Goal: Information Seeking & Learning: Learn about a topic

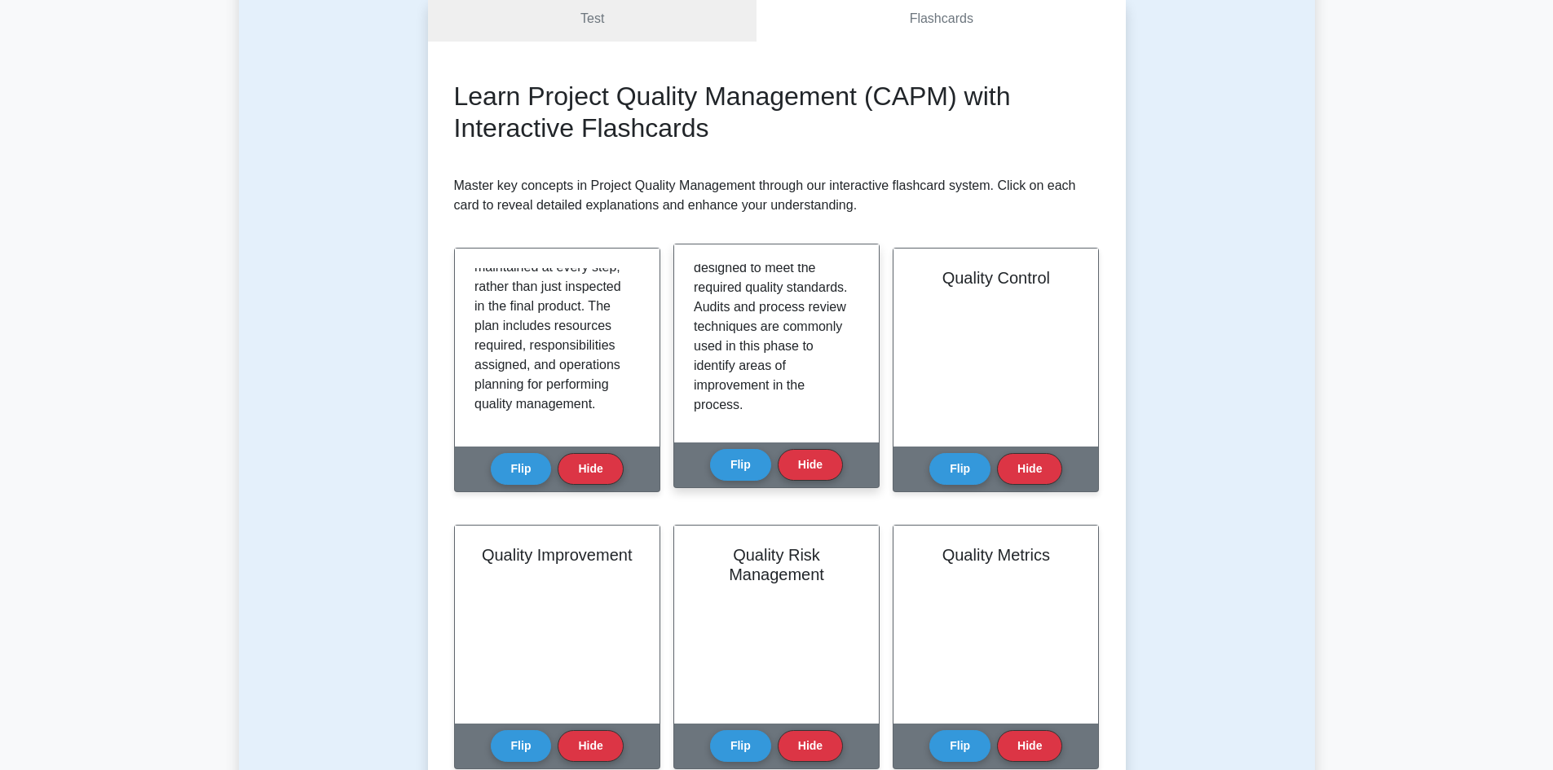
scroll to position [284, 0]
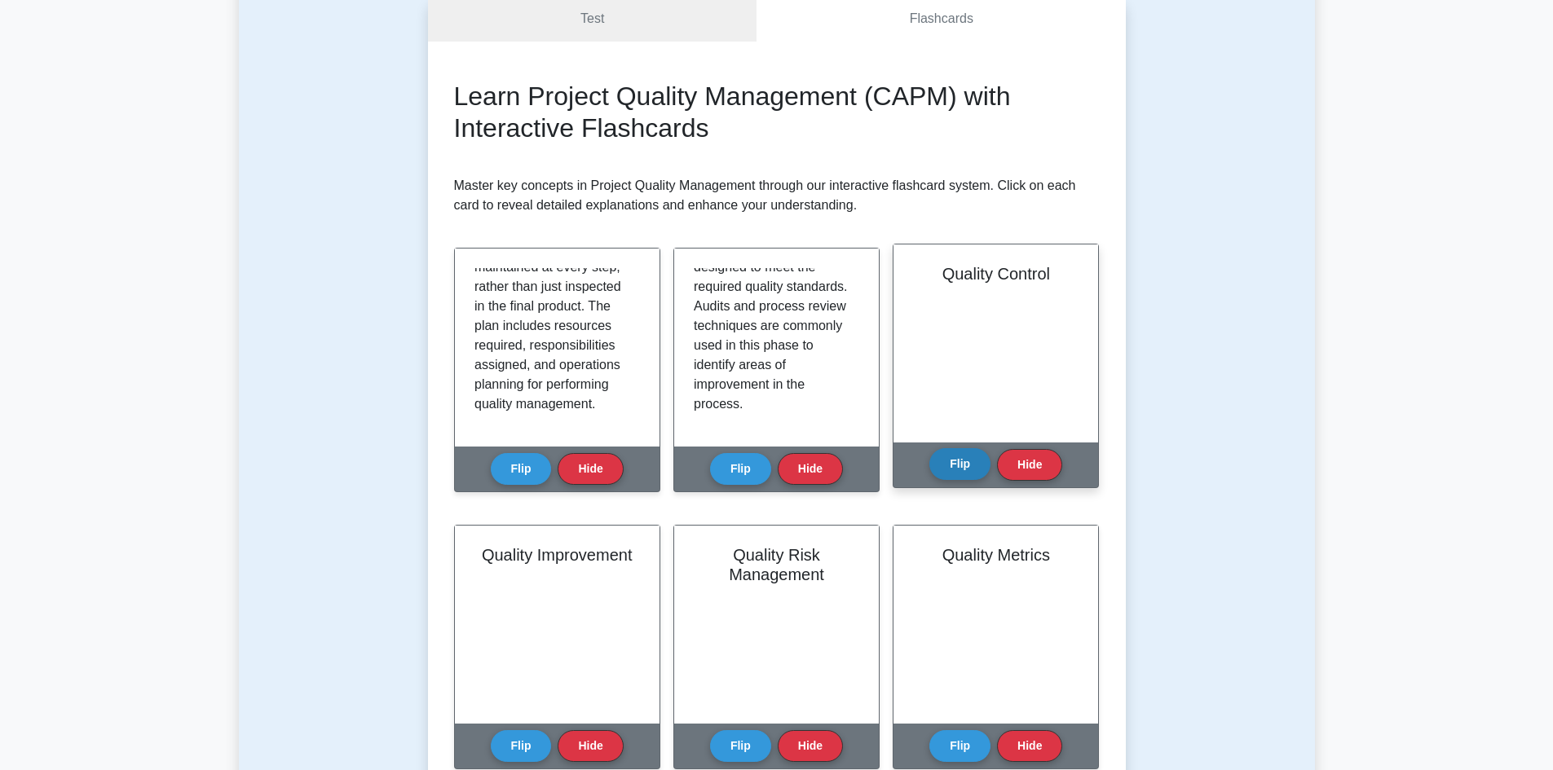
click at [946, 469] on button "Flip" at bounding box center [959, 464] width 61 height 32
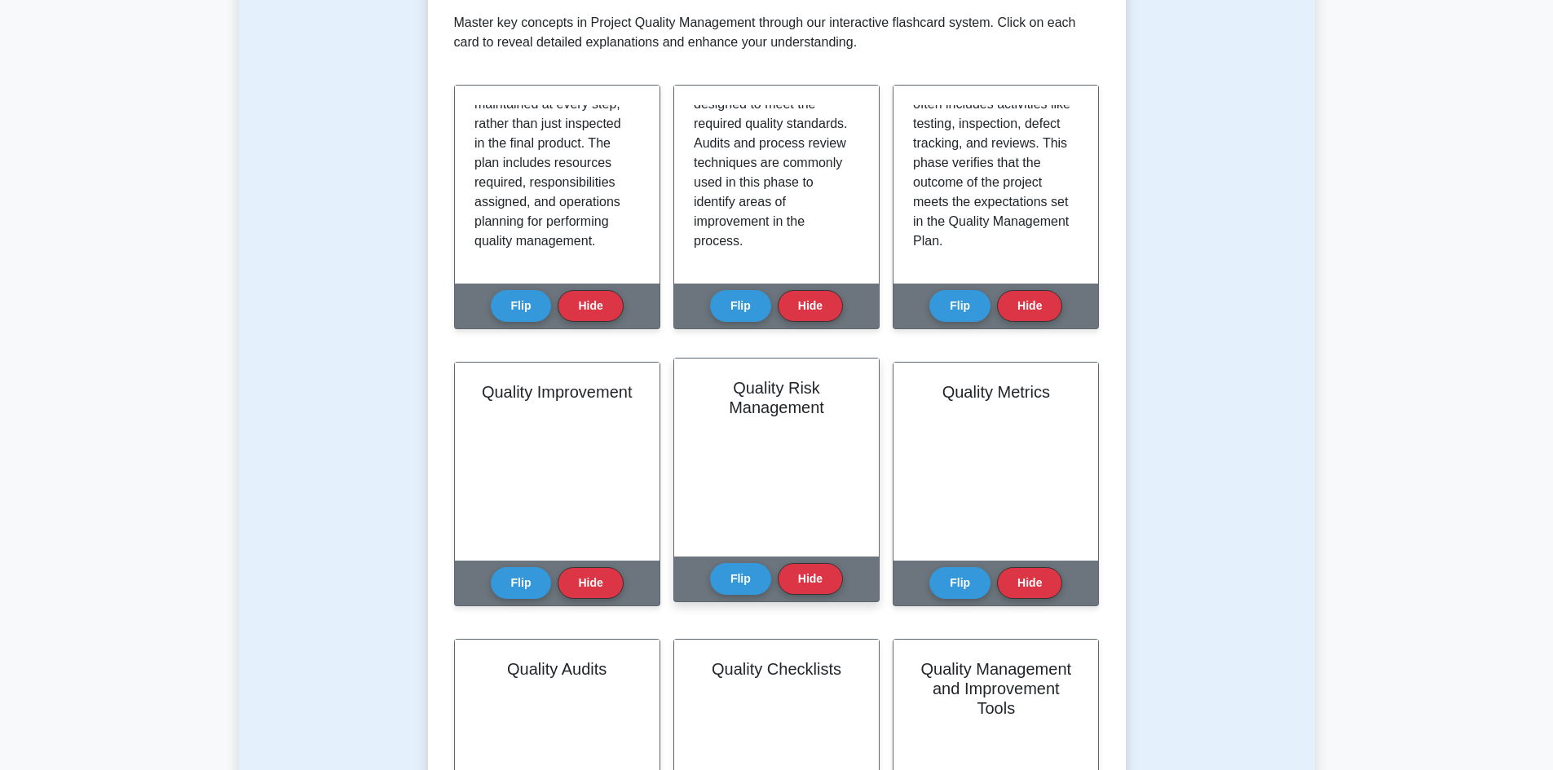
scroll to position [489, 0]
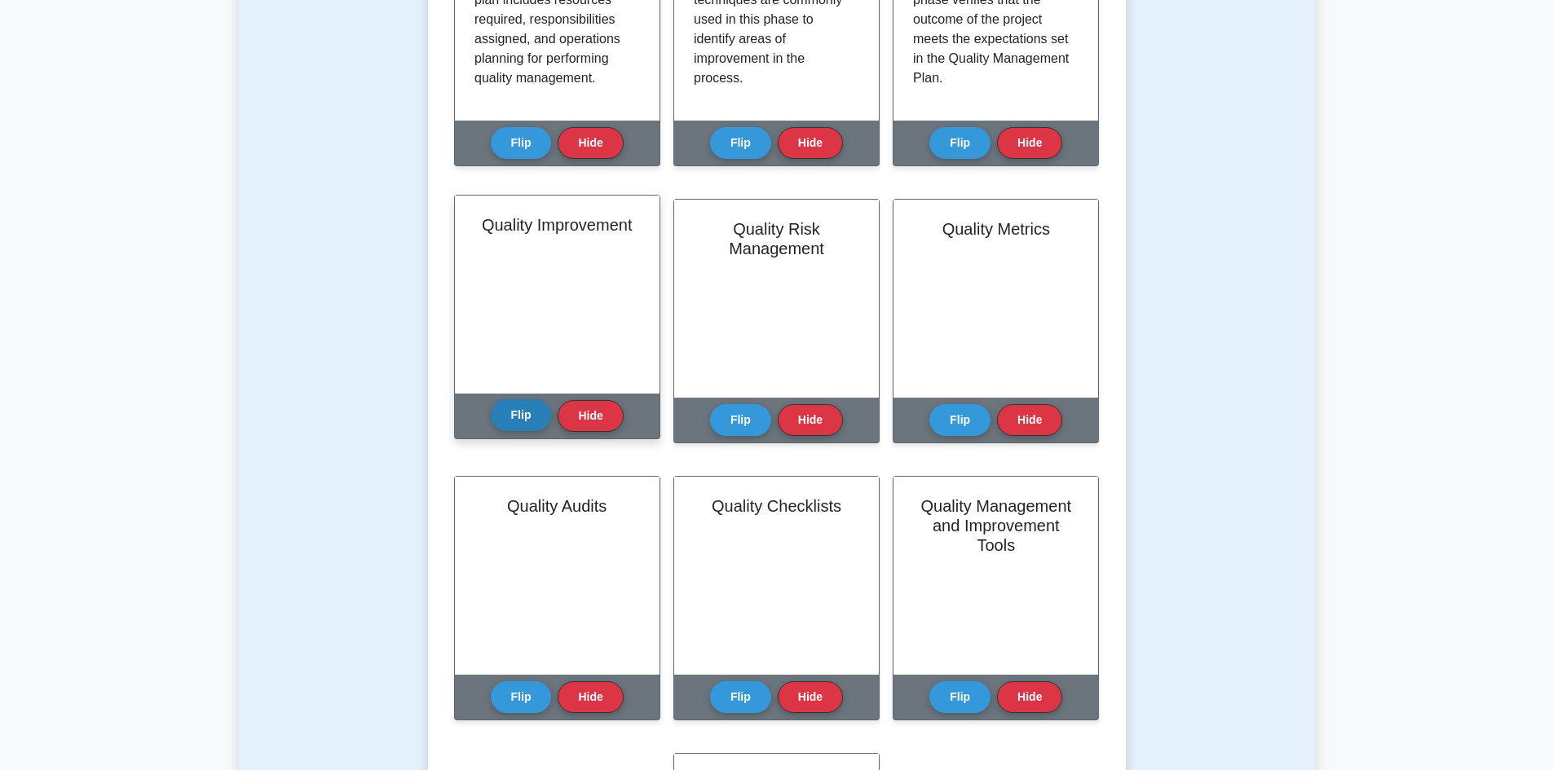
click at [529, 414] on button "Flip" at bounding box center [521, 415] width 61 height 32
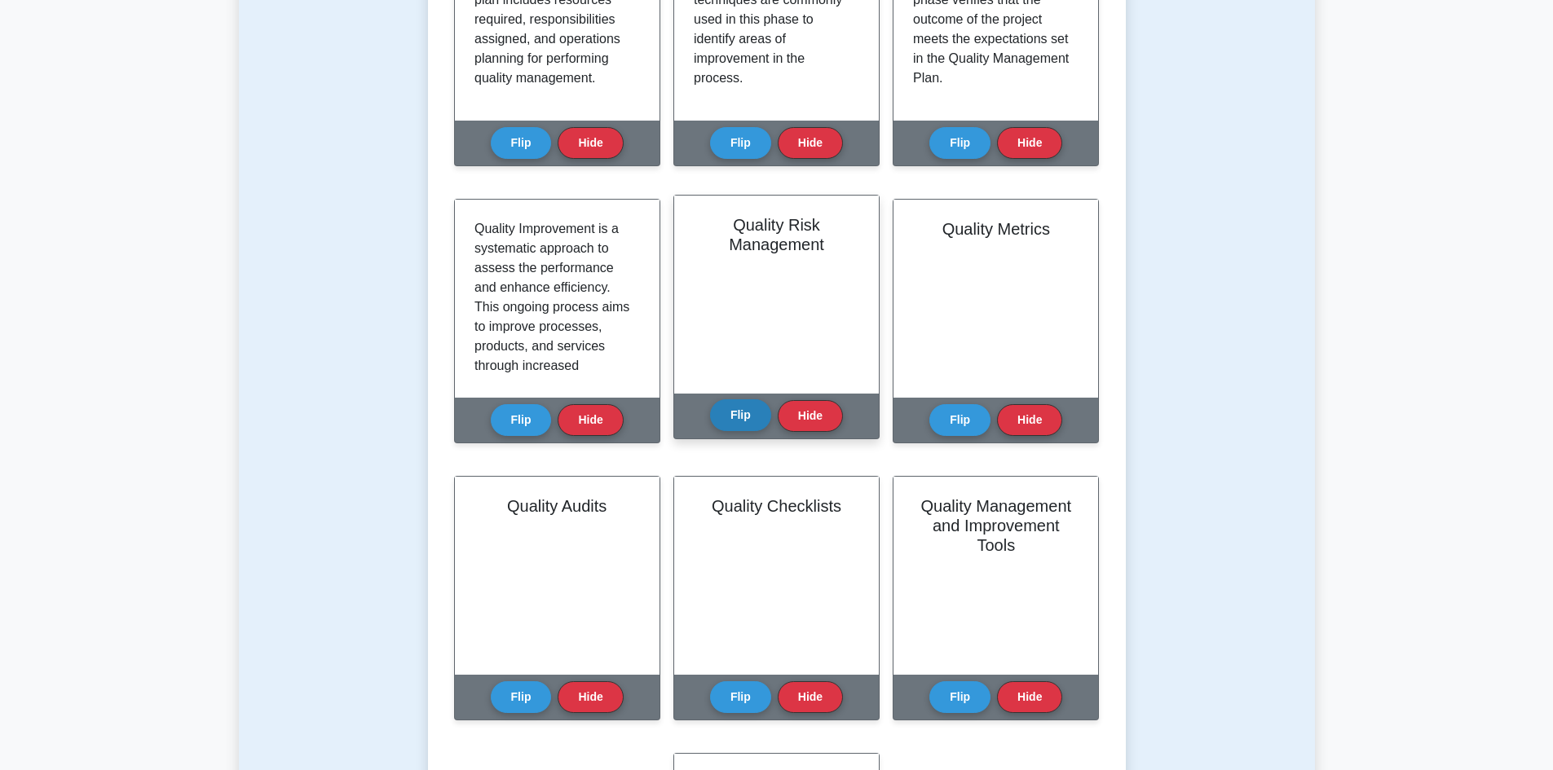
click at [734, 420] on button "Flip" at bounding box center [740, 415] width 61 height 32
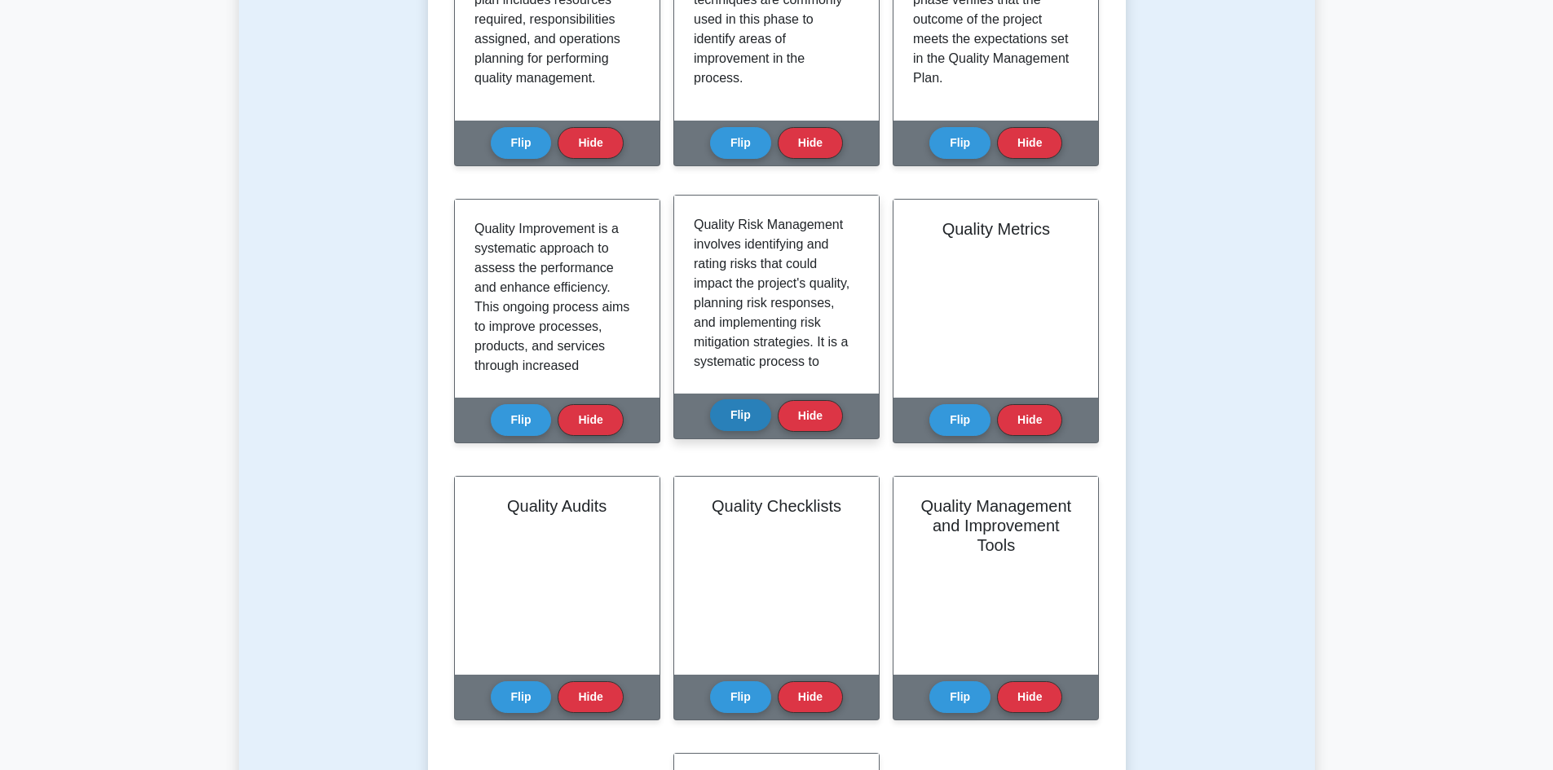
click at [734, 420] on button "Flip" at bounding box center [740, 415] width 61 height 32
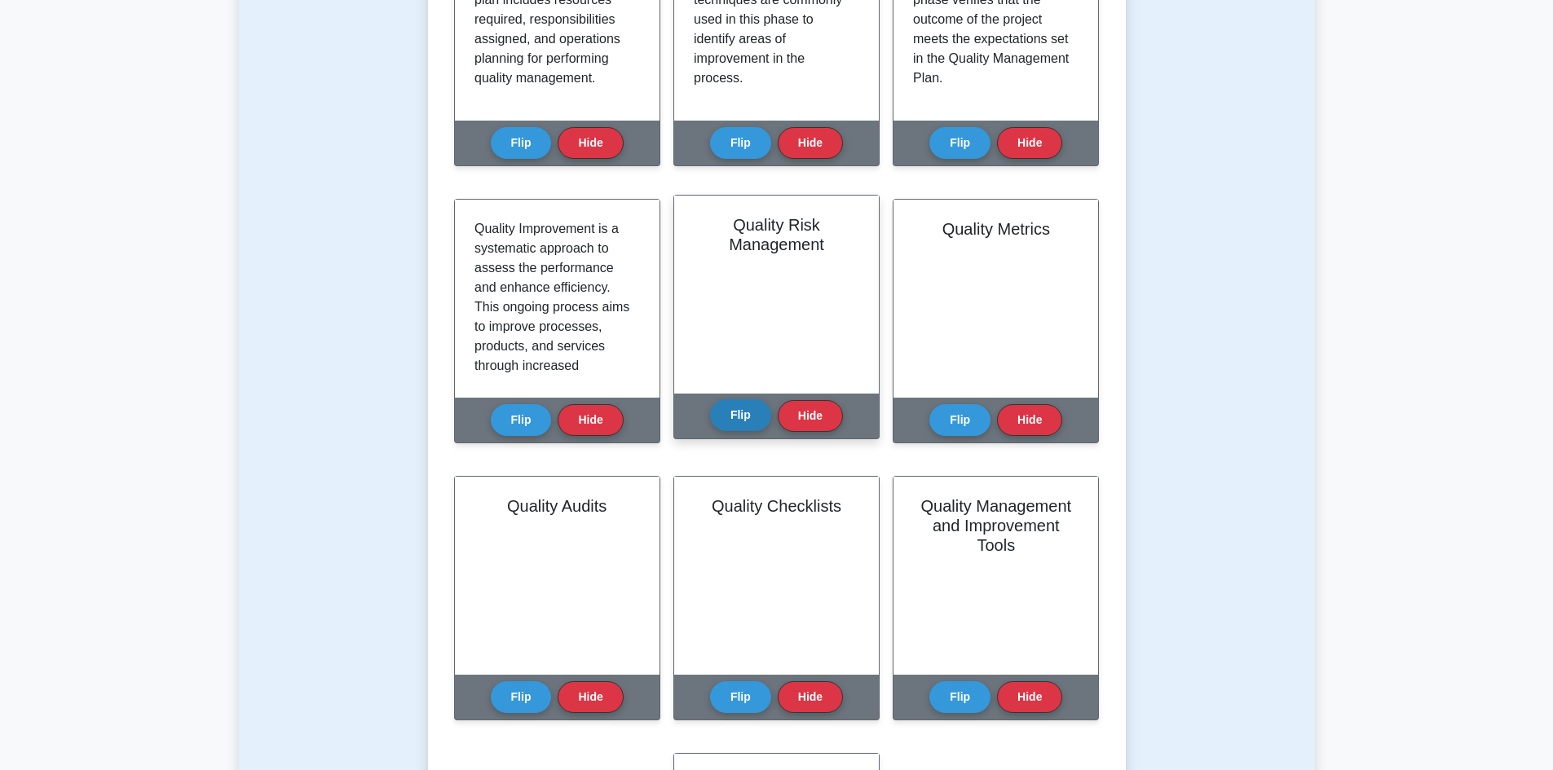
click at [734, 420] on button "Flip" at bounding box center [740, 415] width 61 height 32
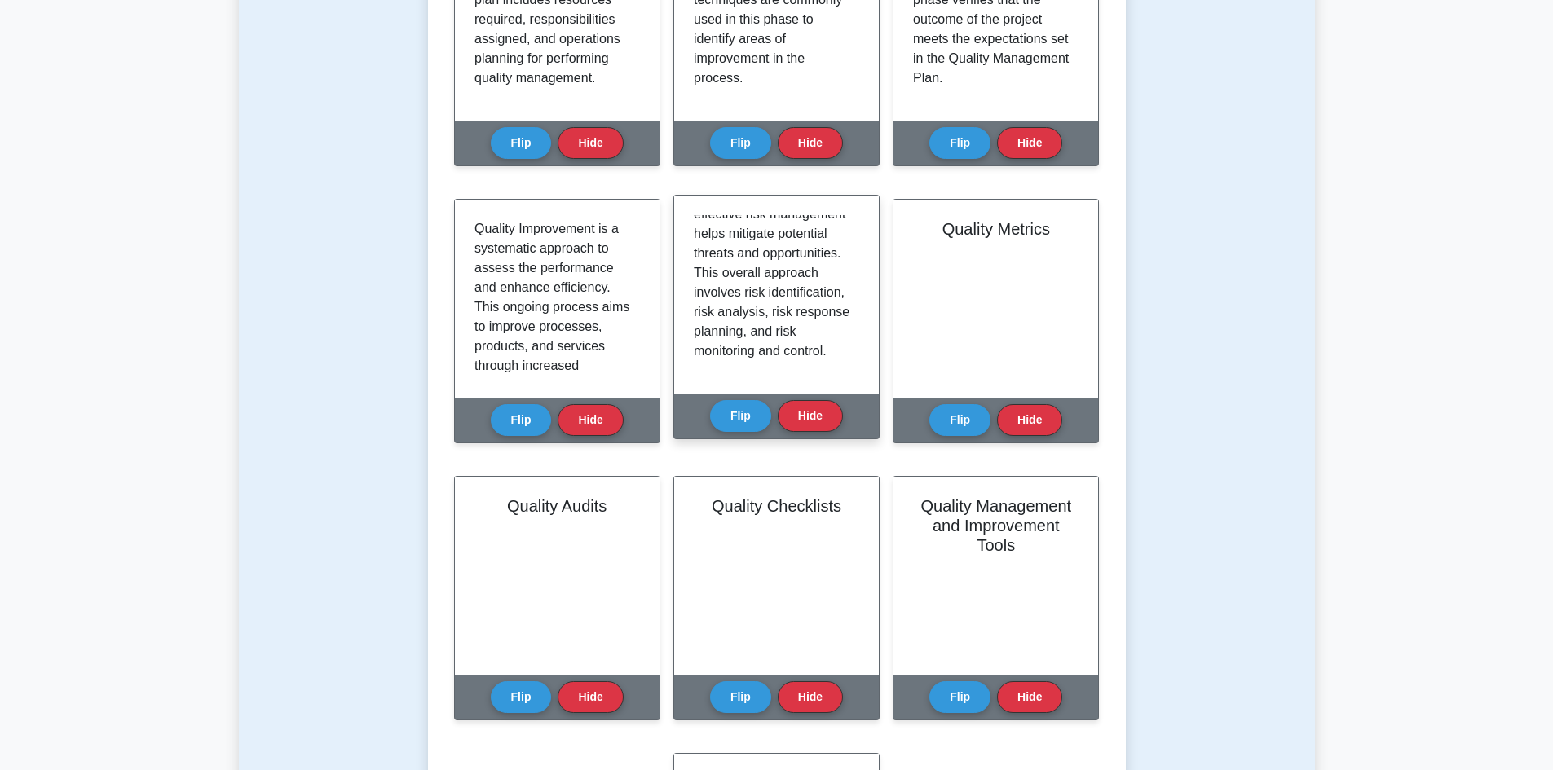
scroll to position [265, 0]
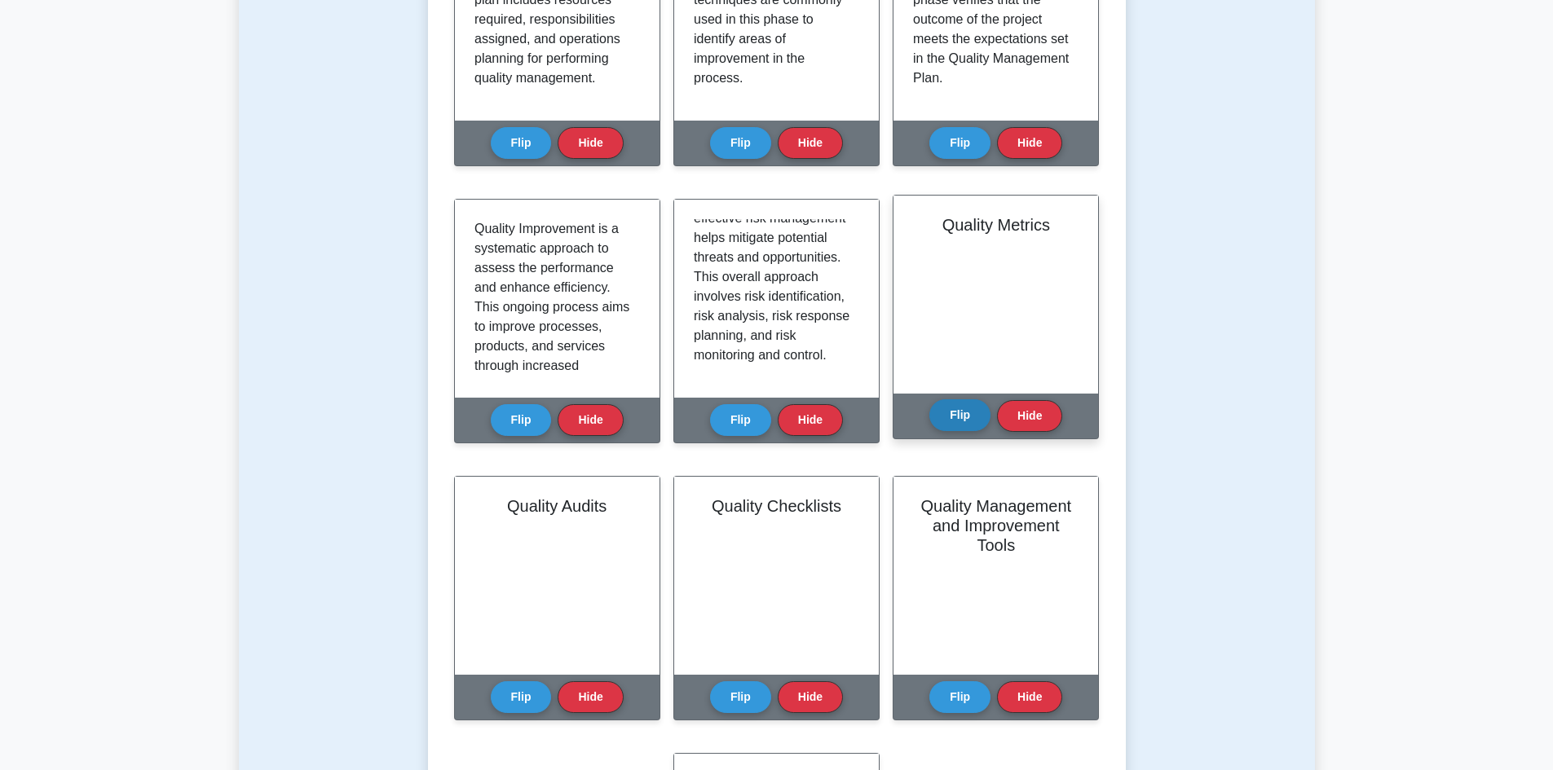
click at [958, 416] on button "Flip" at bounding box center [959, 415] width 61 height 32
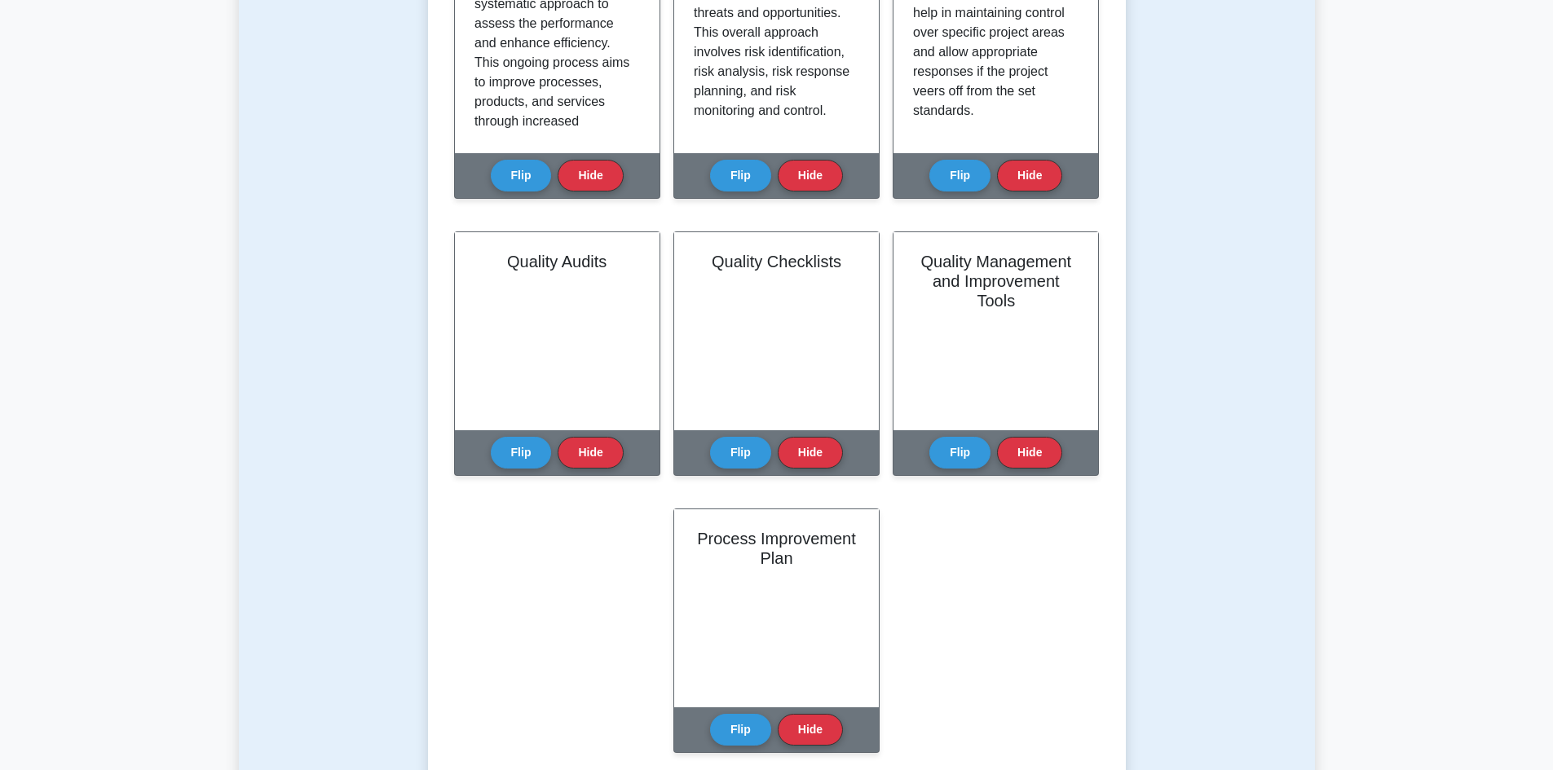
scroll to position [897, 0]
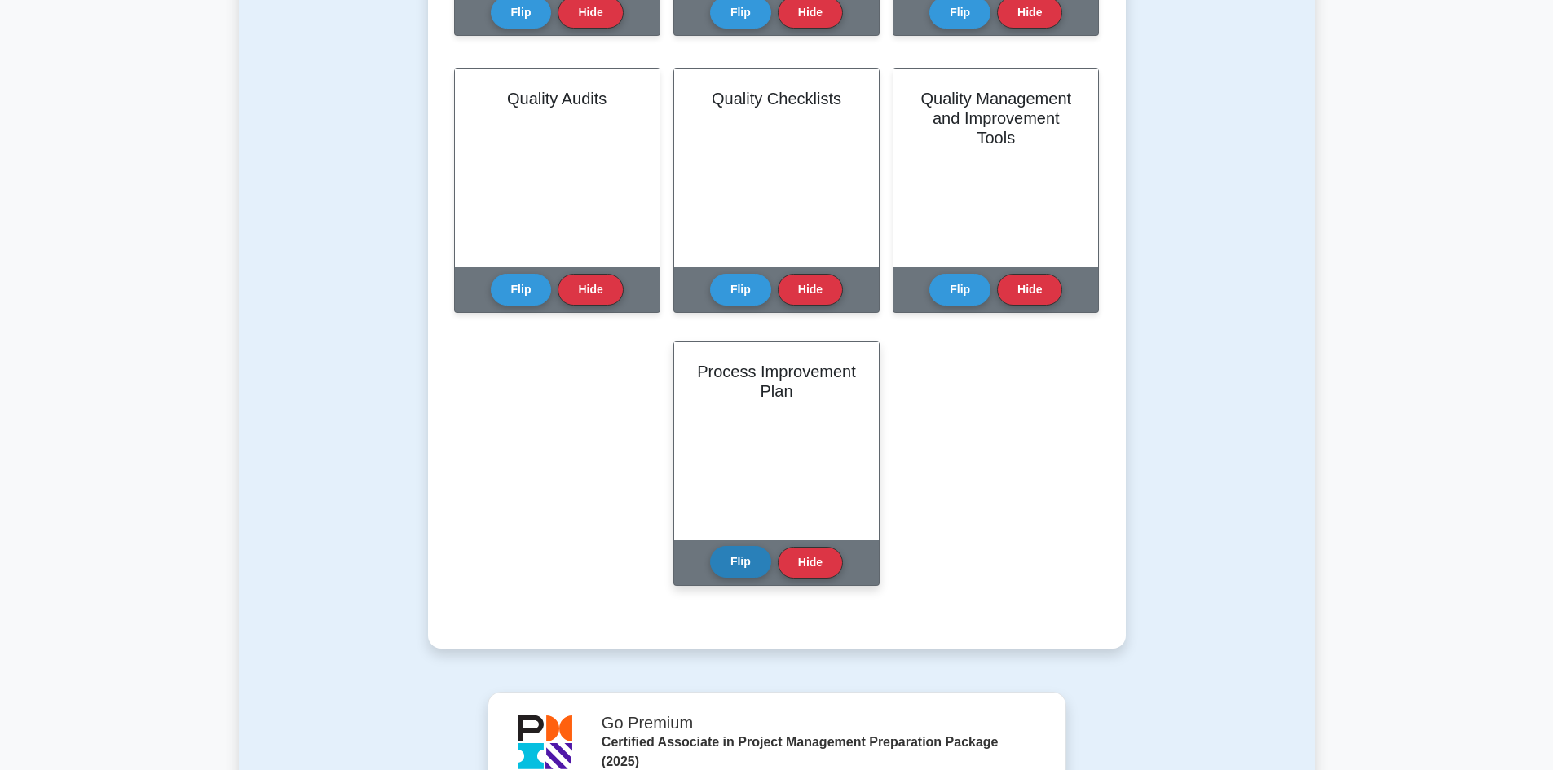
click at [713, 561] on button "Flip" at bounding box center [740, 562] width 61 height 32
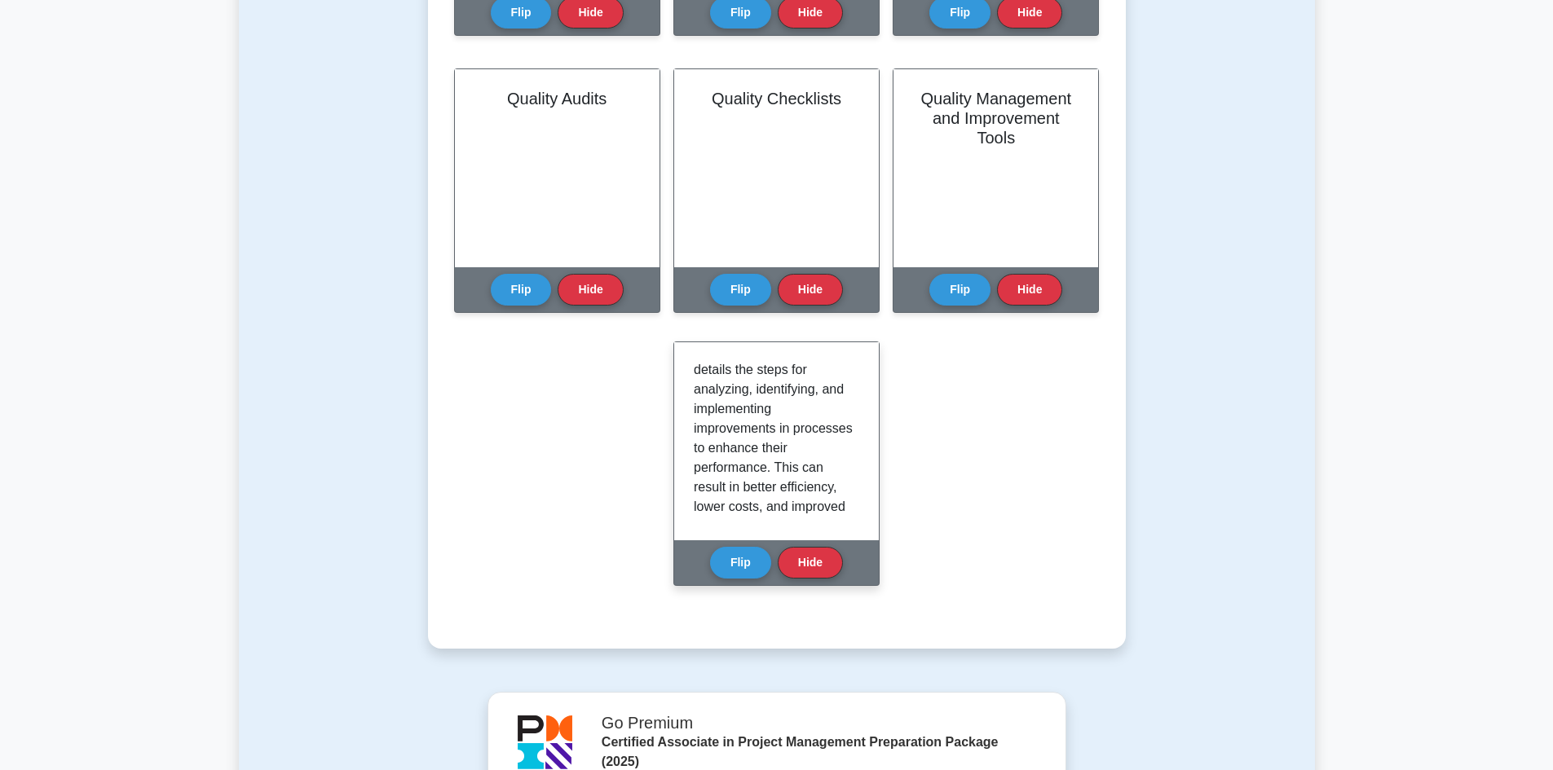
scroll to position [0, 0]
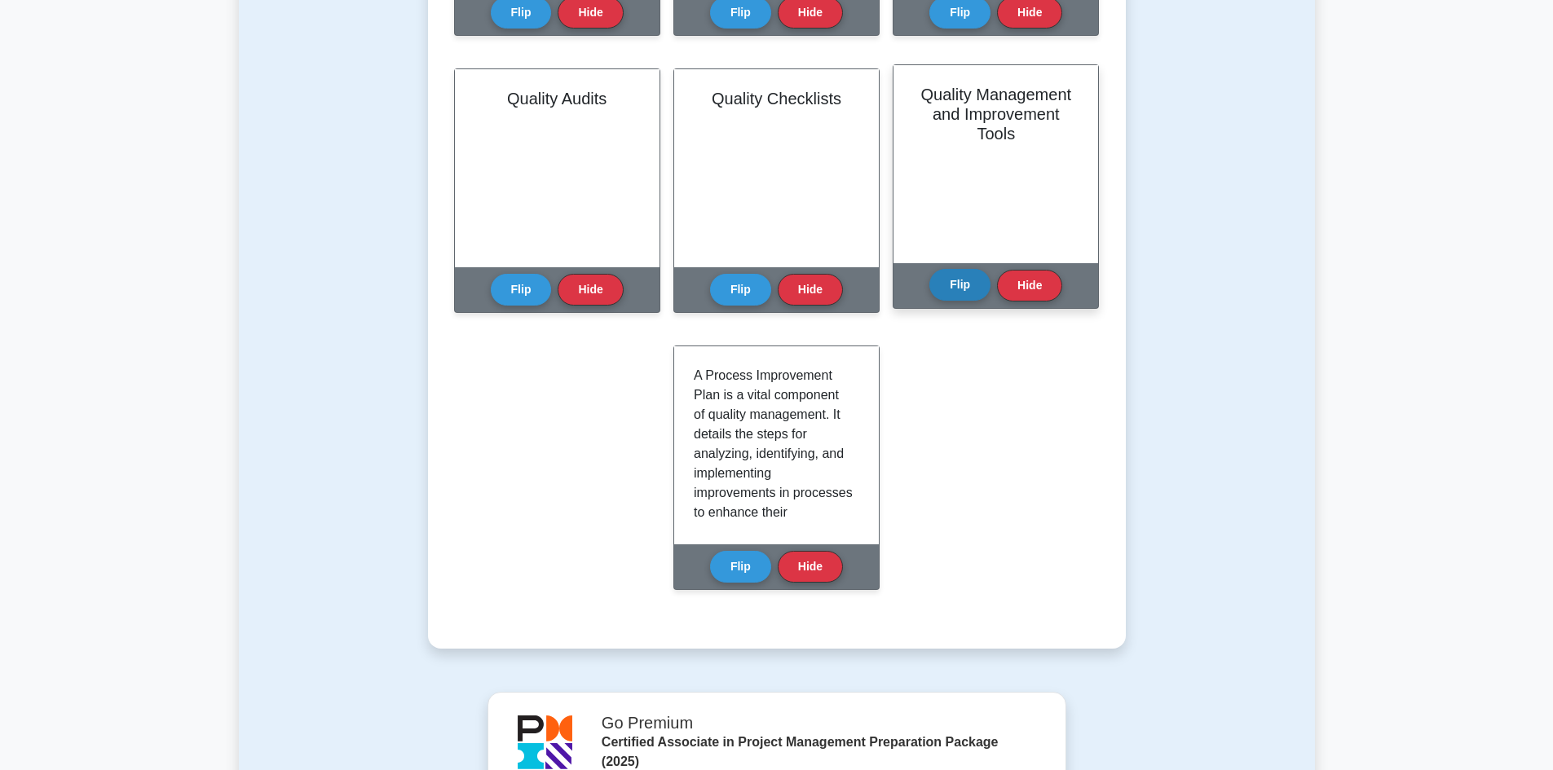
click at [955, 292] on button "Flip" at bounding box center [959, 285] width 61 height 32
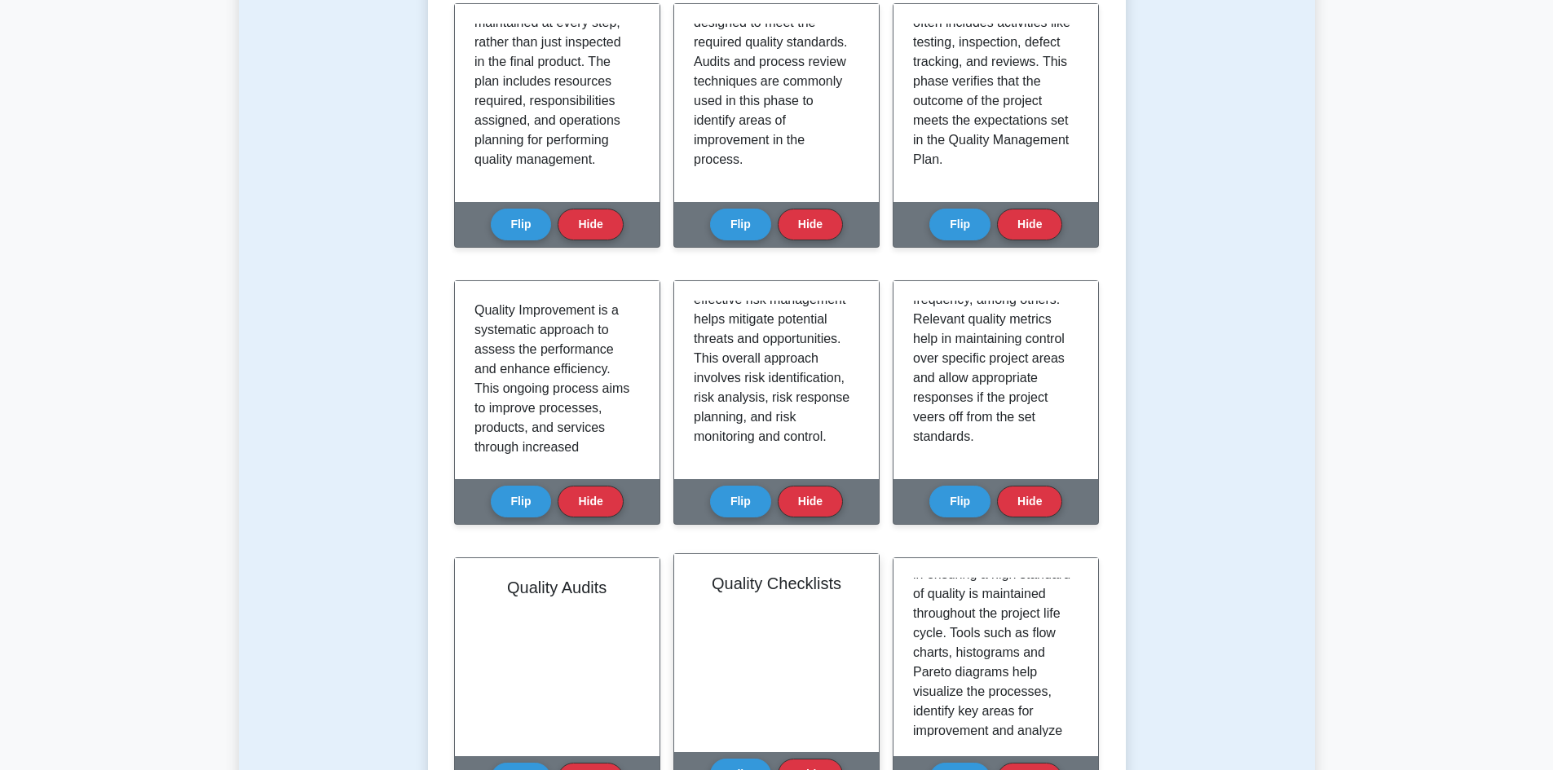
scroll to position [571, 0]
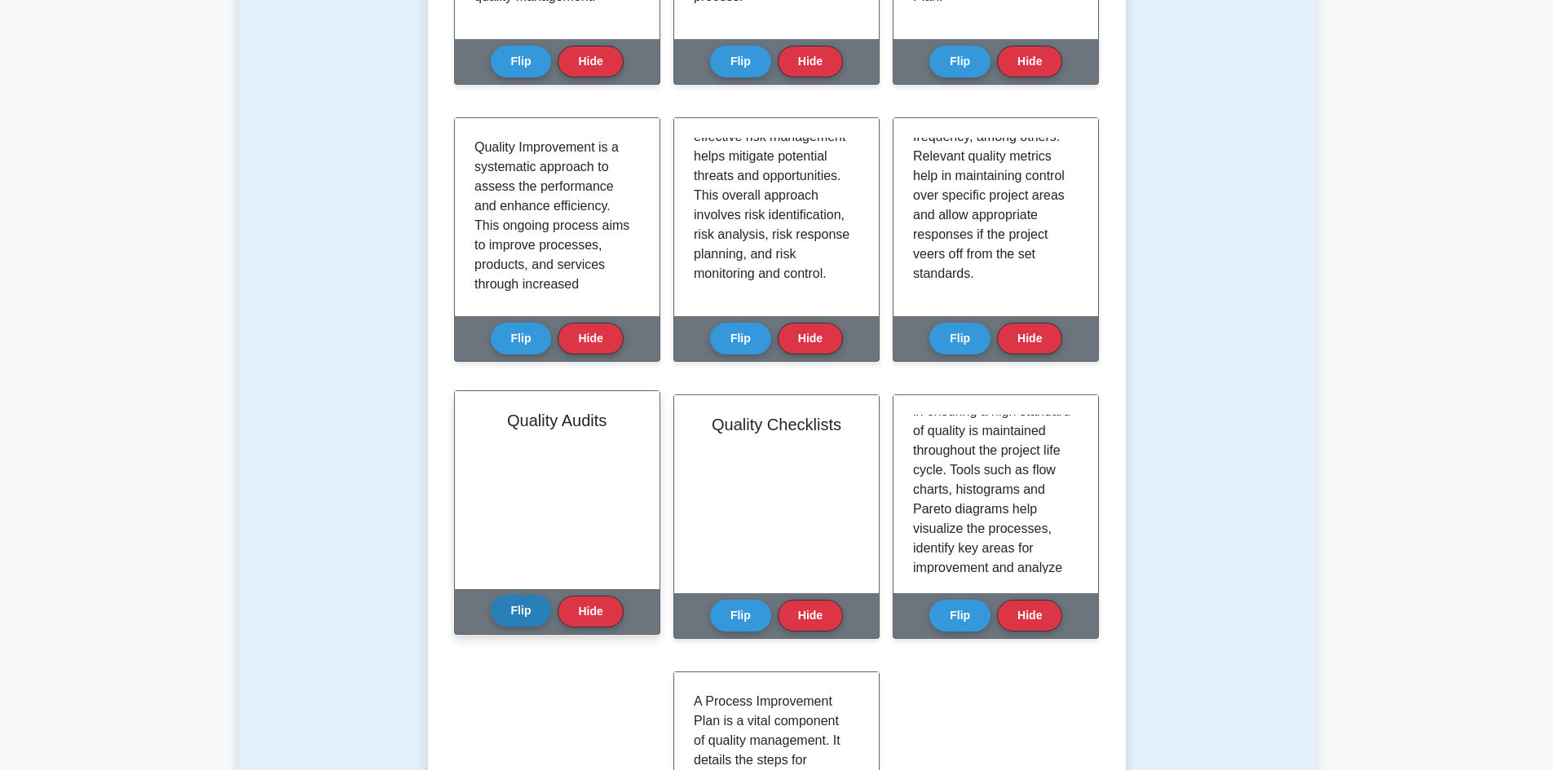
click at [513, 605] on button "Flip" at bounding box center [521, 611] width 61 height 32
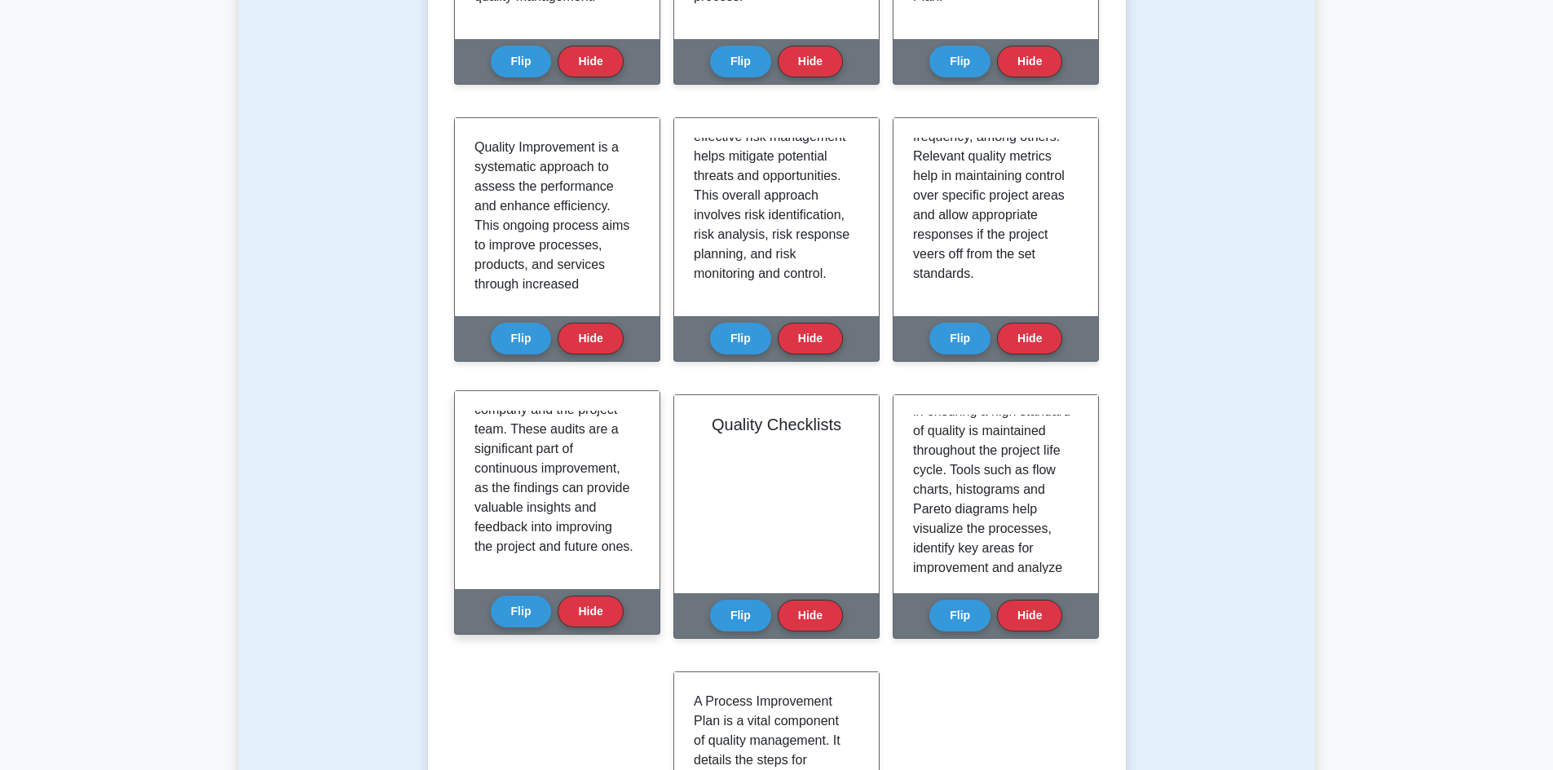
scroll to position [304, 0]
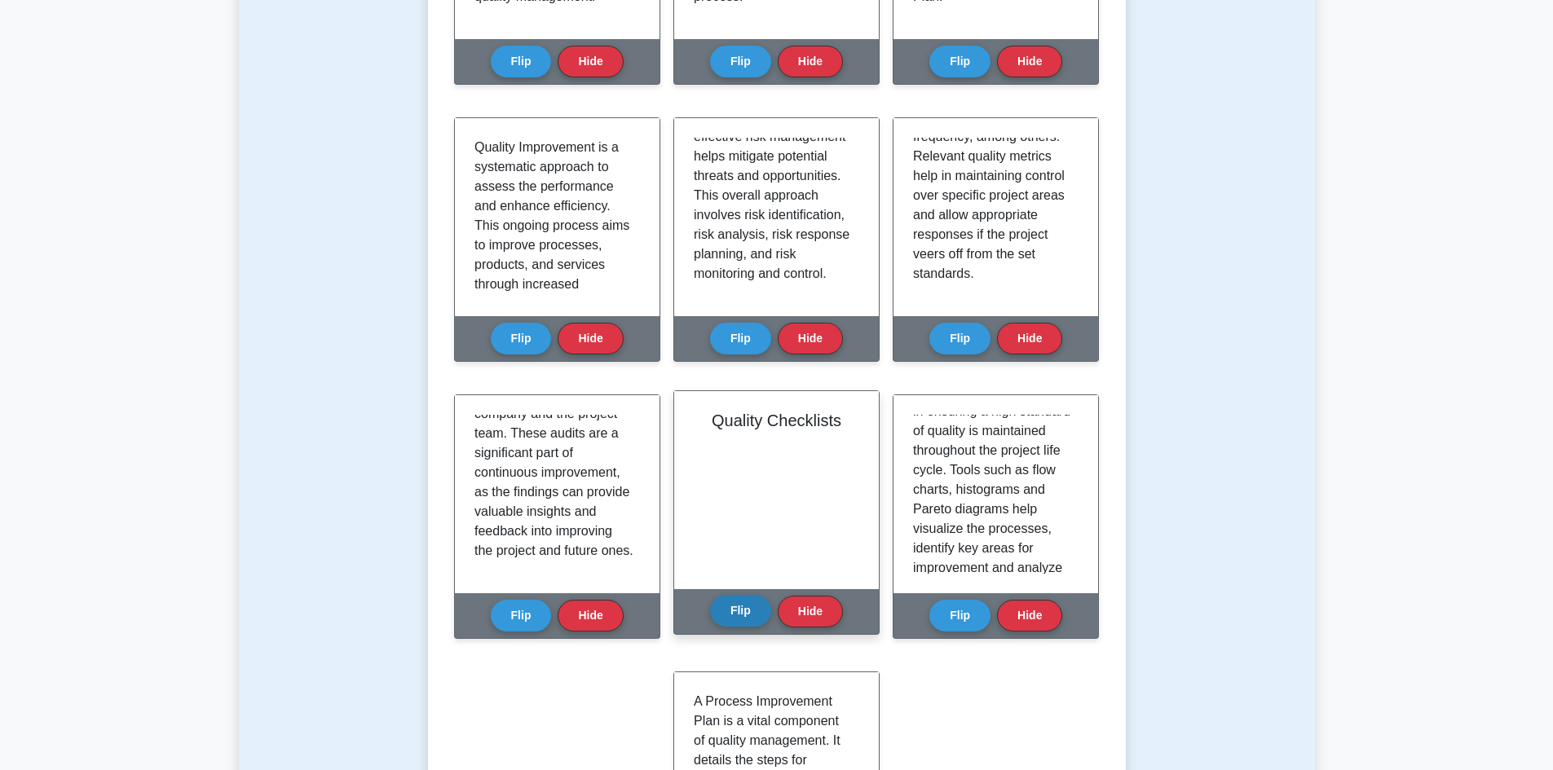
click at [728, 614] on button "Flip" at bounding box center [740, 611] width 61 height 32
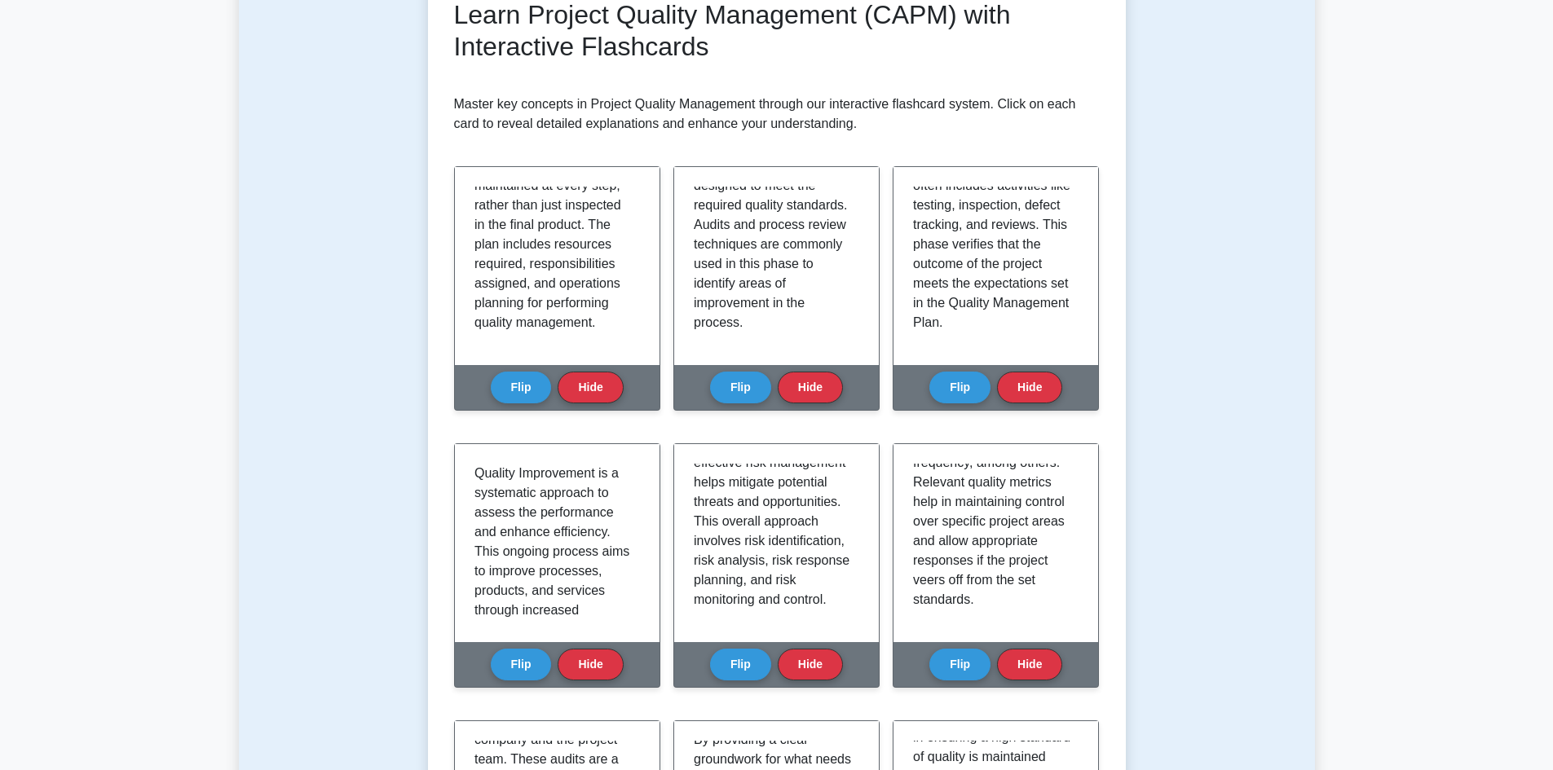
scroll to position [0, 0]
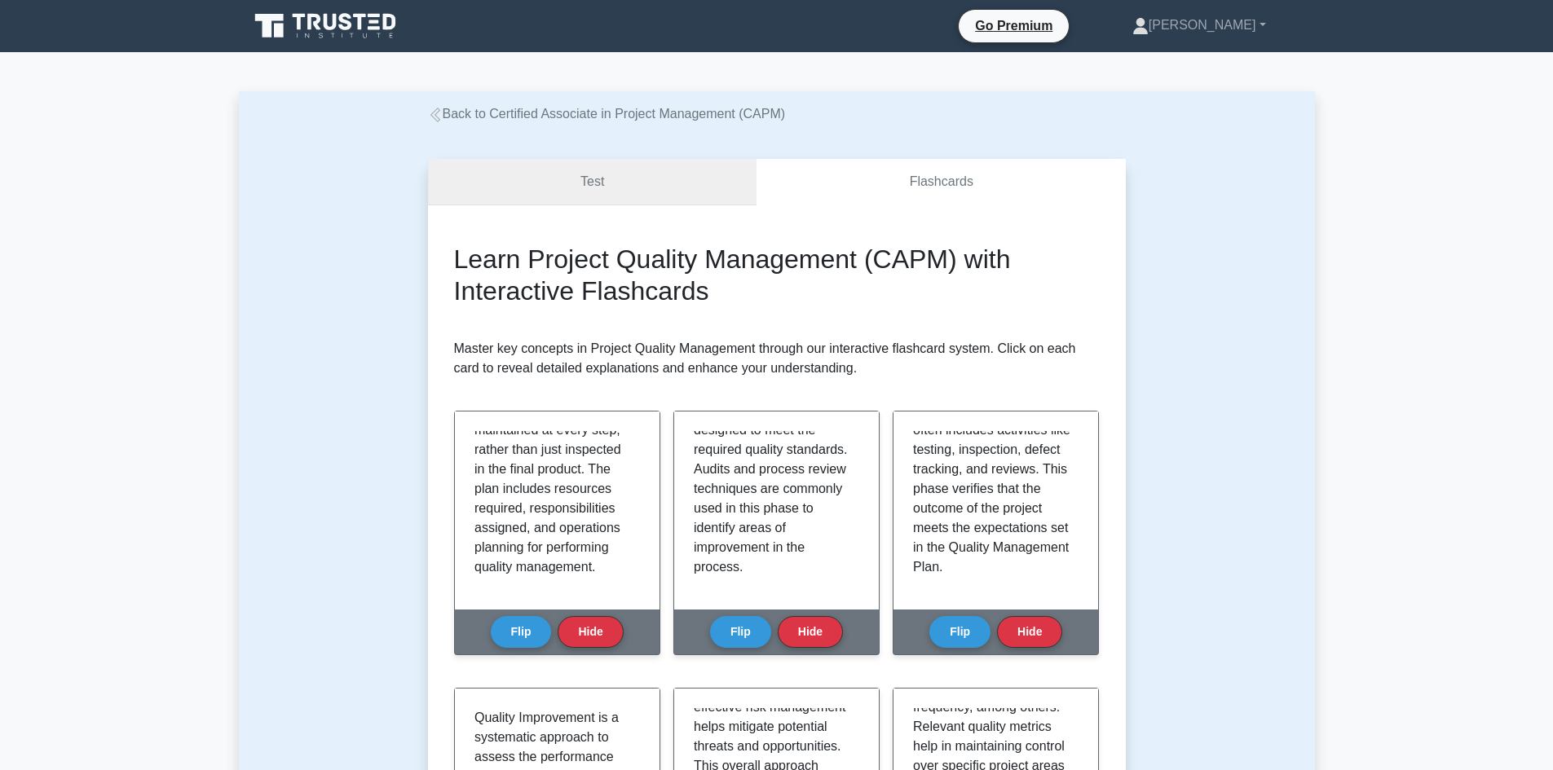
click at [589, 182] on link "Test" at bounding box center [592, 182] width 329 height 46
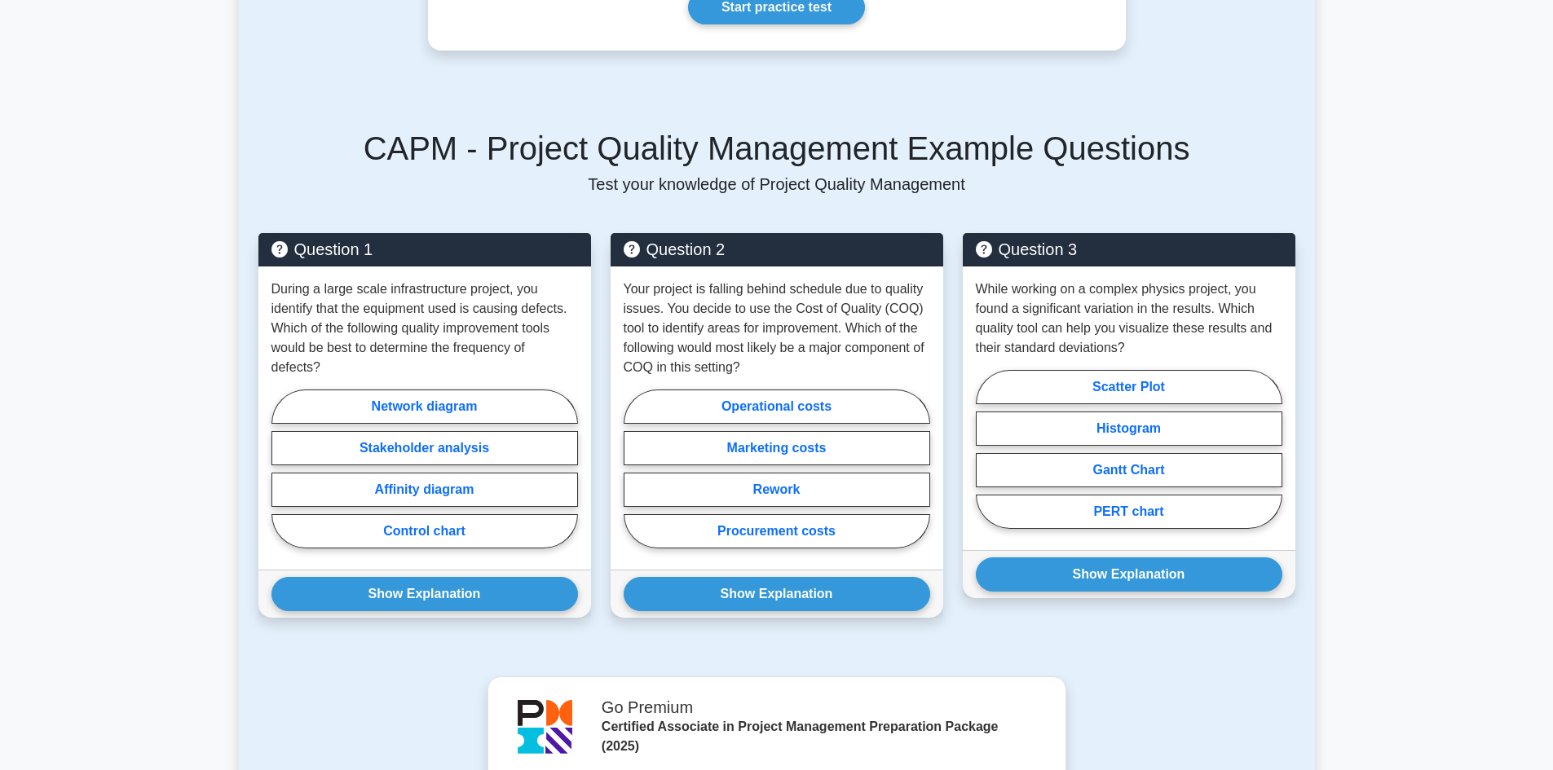
scroll to position [734, 0]
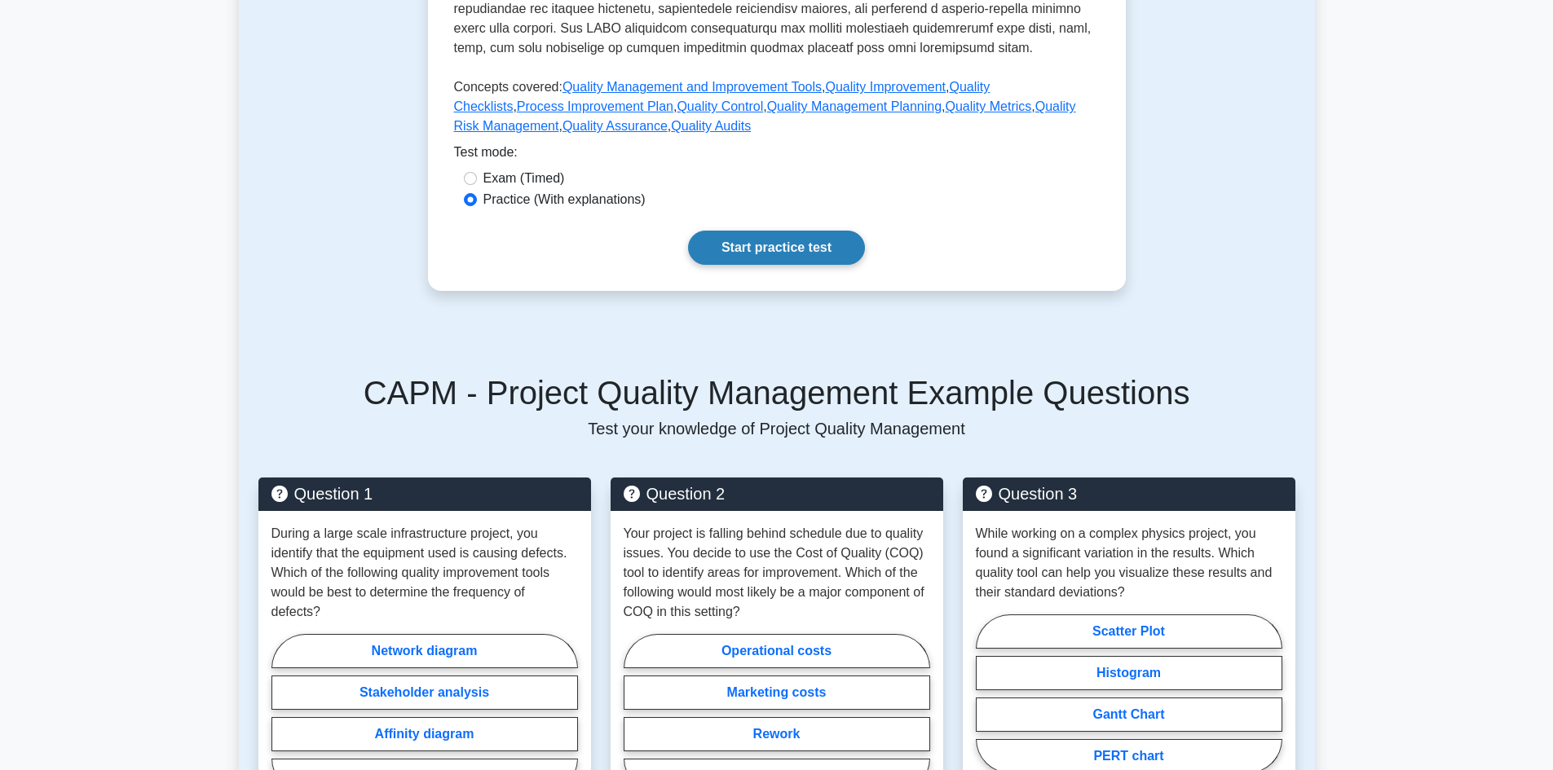
click at [778, 243] on link "Start practice test" at bounding box center [776, 248] width 177 height 34
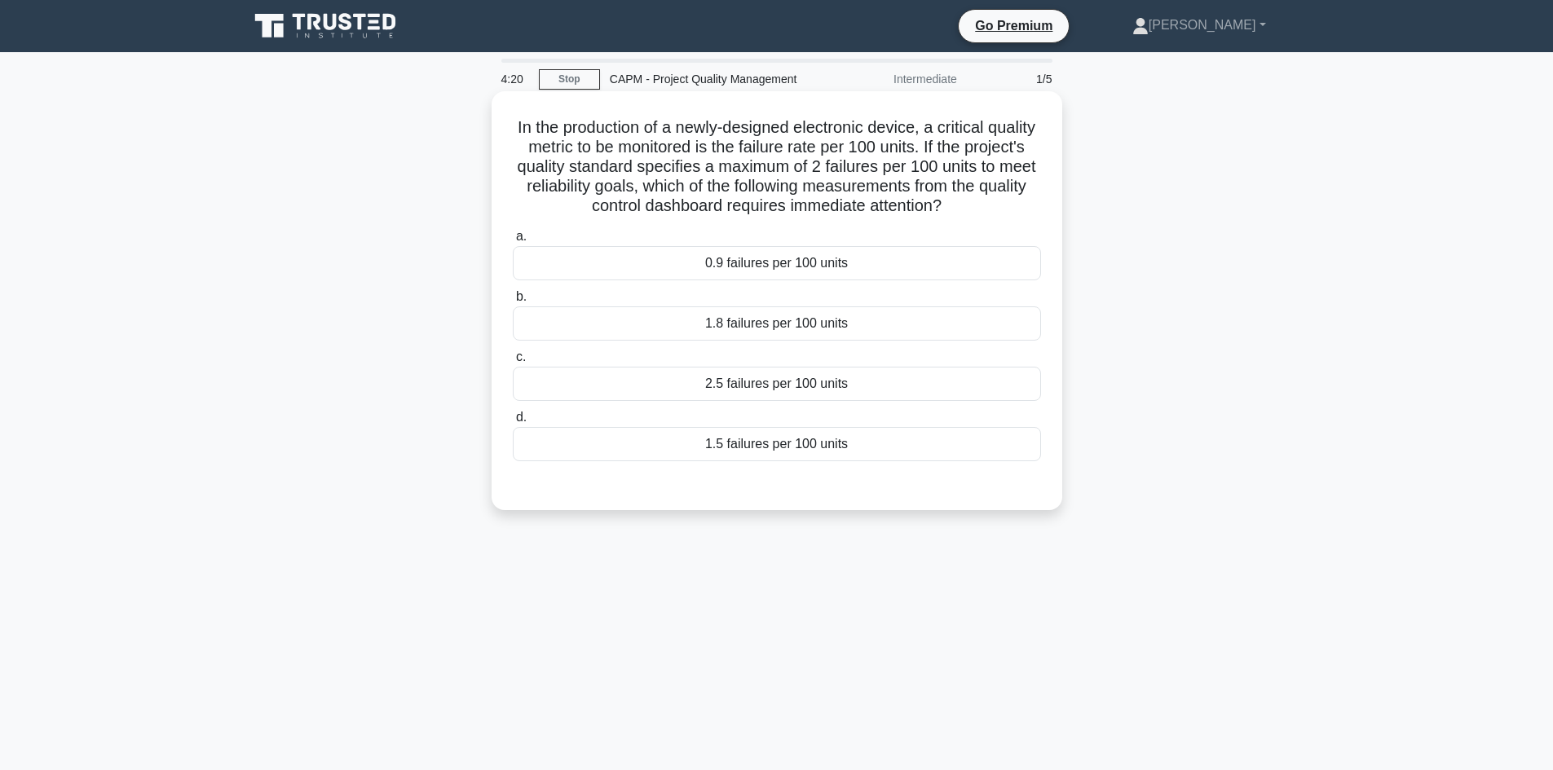
click at [906, 386] on div "2.5 failures per 100 units" at bounding box center [777, 384] width 528 height 34
click at [513, 363] on input "c. 2.5 failures per 100 units" at bounding box center [513, 357] width 0 height 11
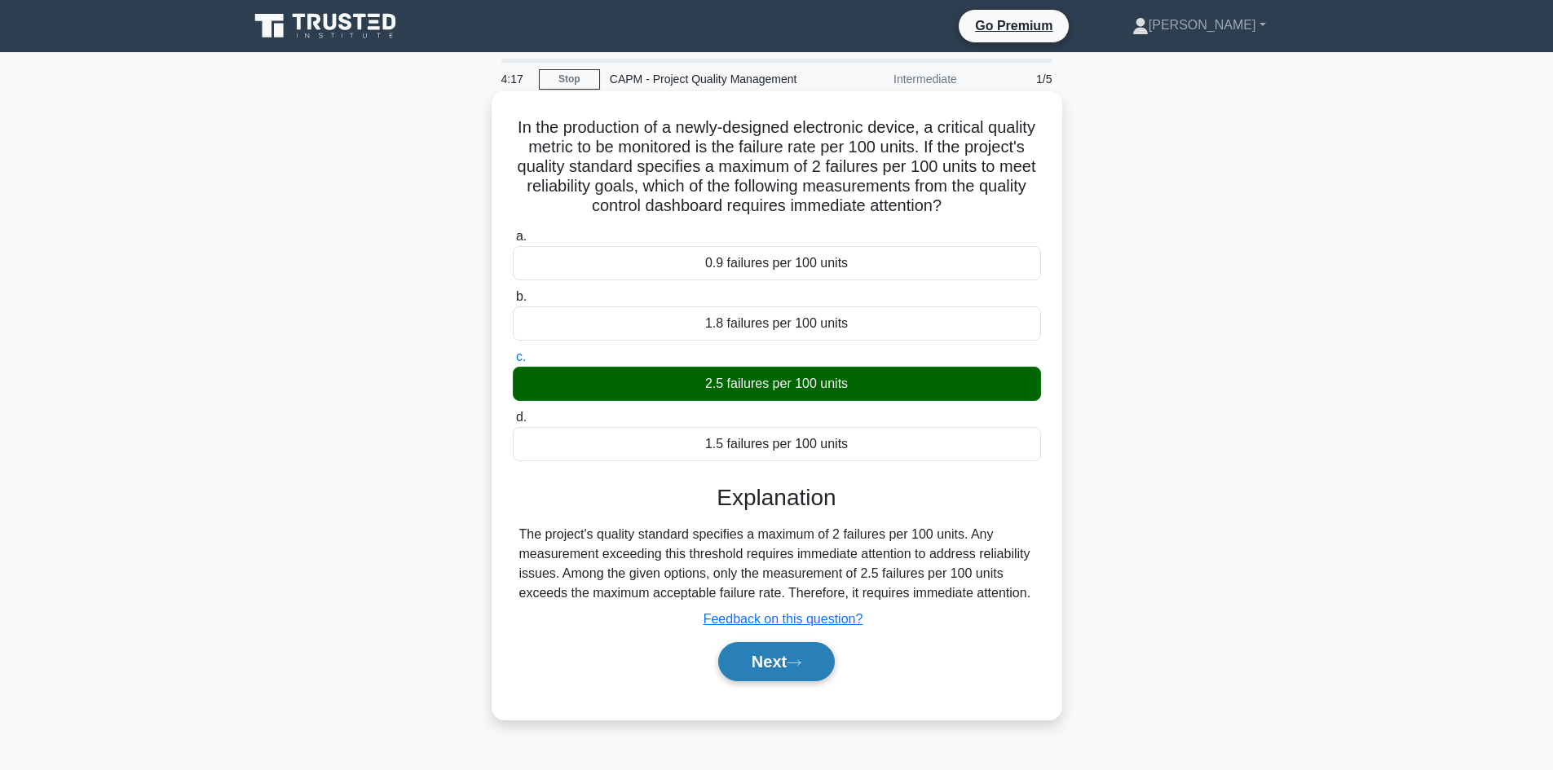
click at [776, 663] on button "Next" at bounding box center [776, 661] width 117 height 39
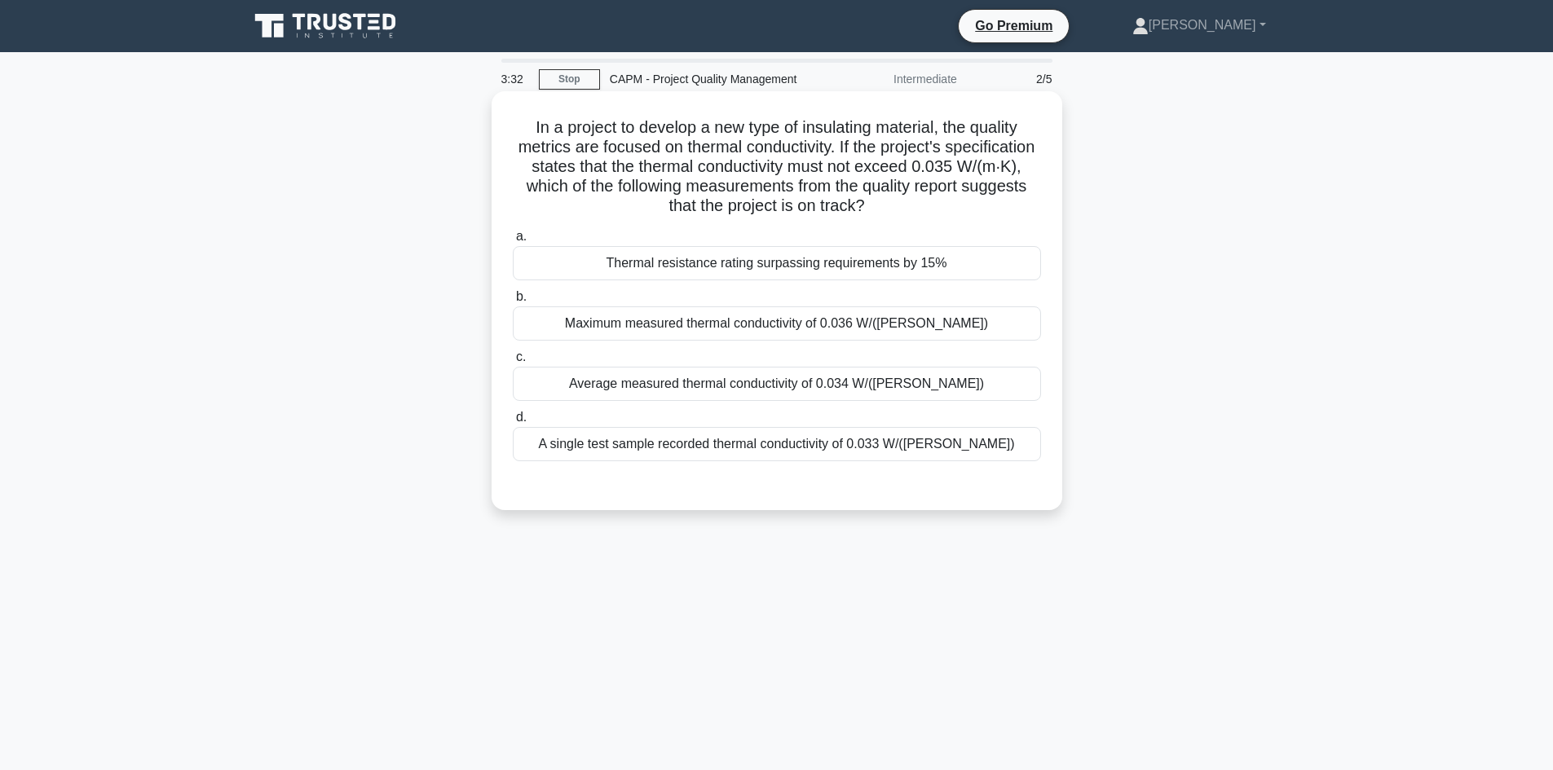
click at [792, 386] on div "Average measured thermal conductivity of 0.034 W/(m·K)" at bounding box center [777, 384] width 528 height 34
click at [513, 363] on input "c. Average measured thermal conductivity of 0.034 W/(m·K)" at bounding box center [513, 357] width 0 height 11
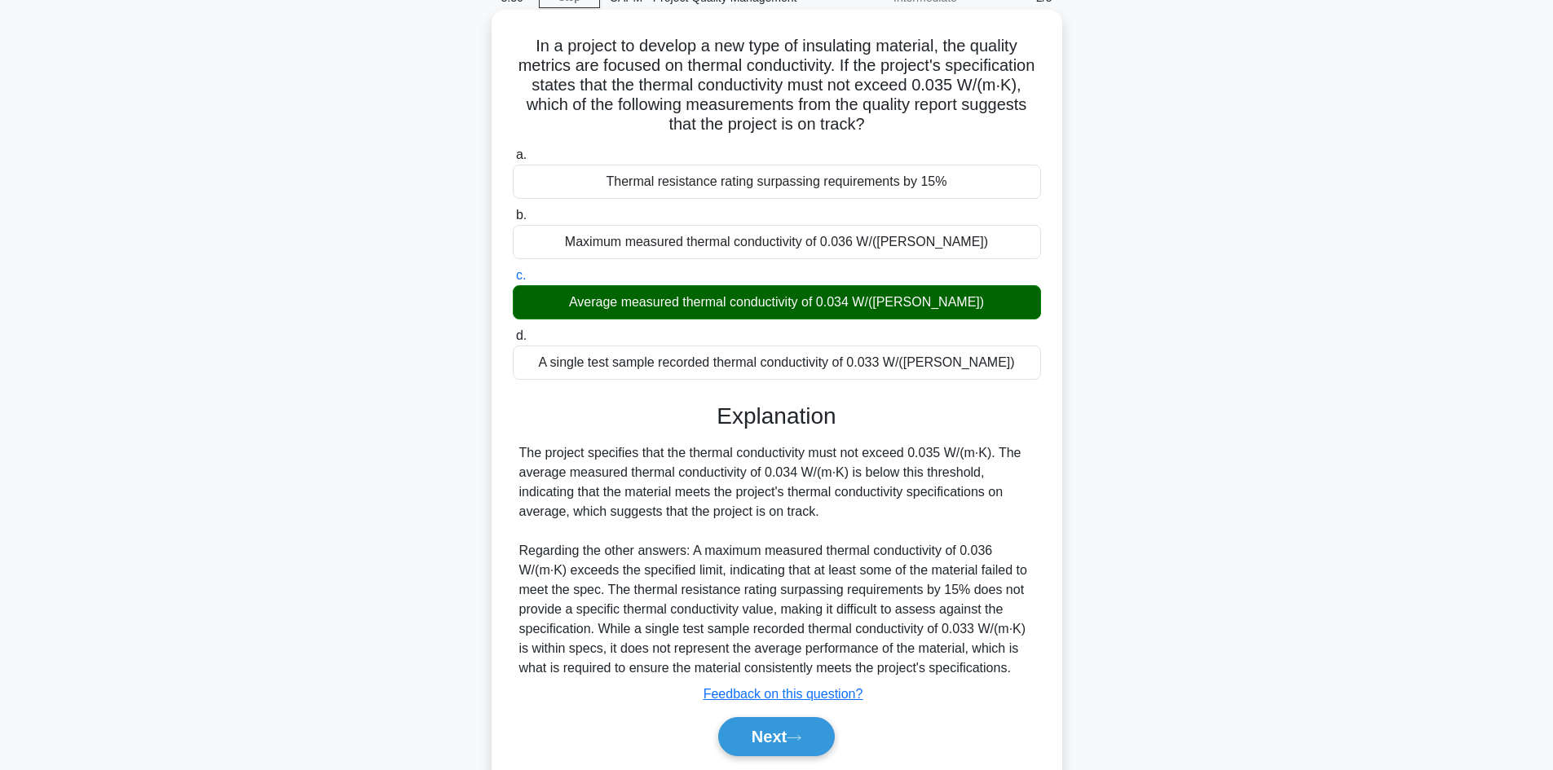
scroll to position [138, 0]
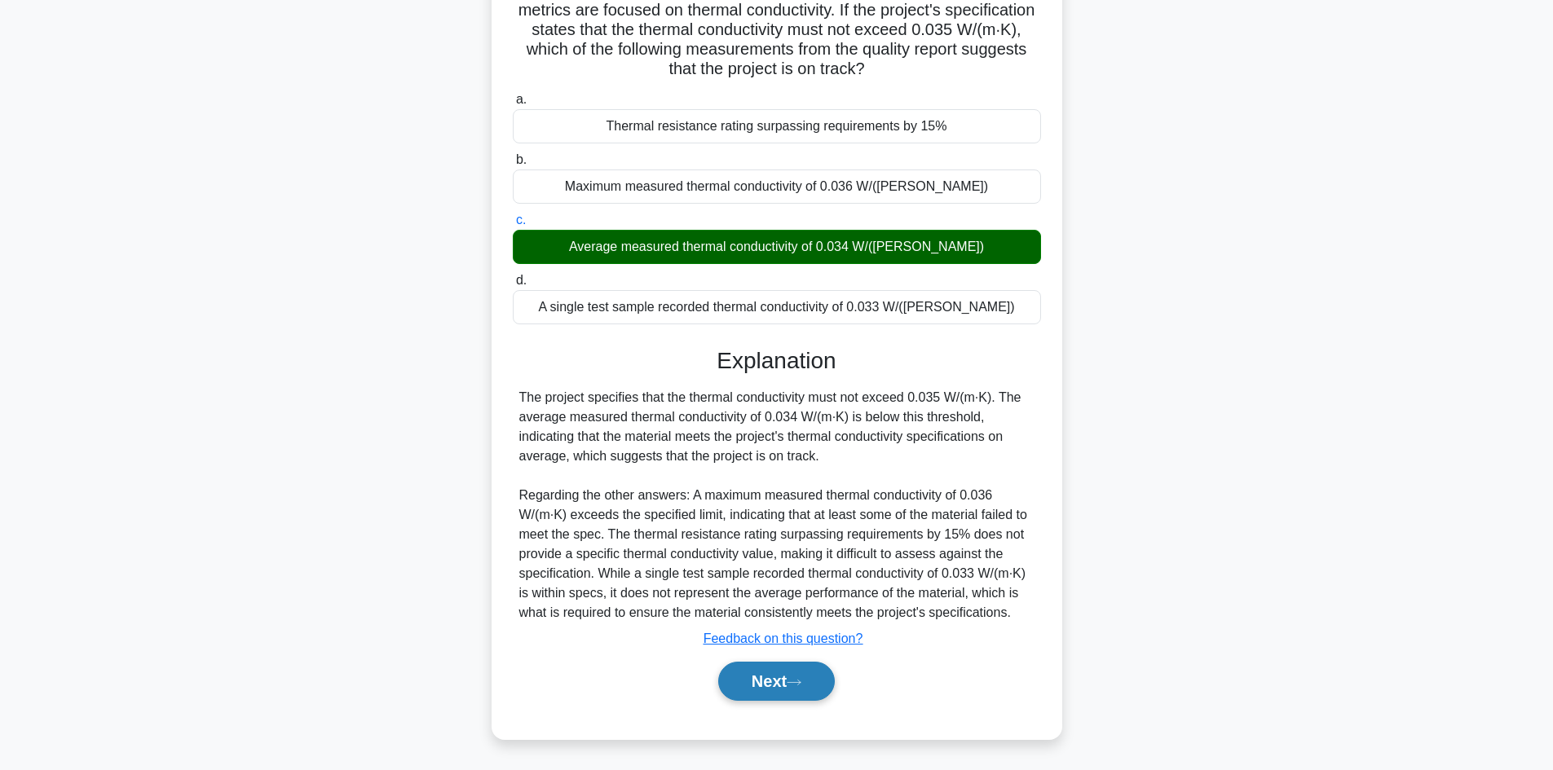
click at [760, 680] on button "Next" at bounding box center [776, 681] width 117 height 39
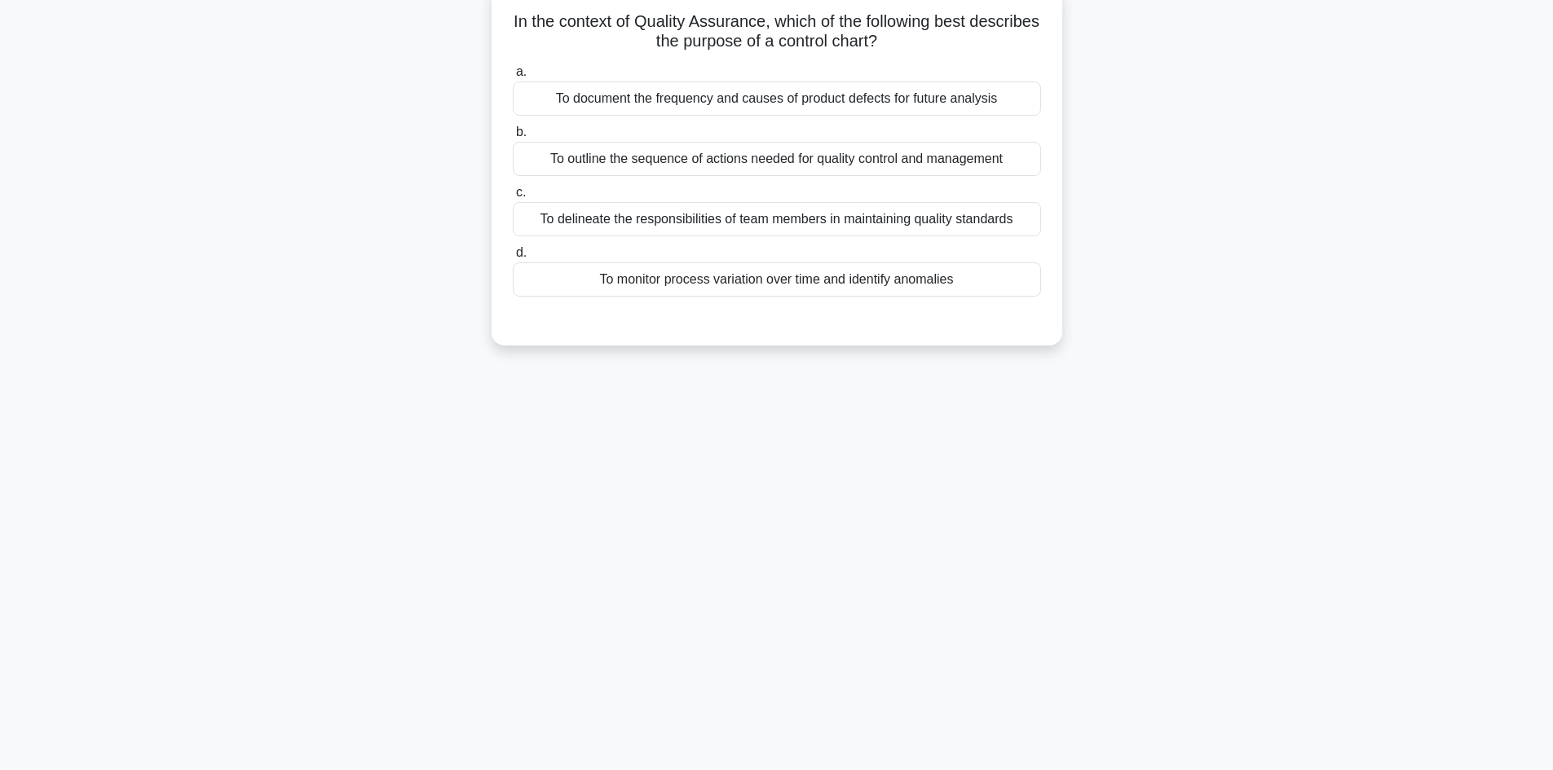
scroll to position [29, 0]
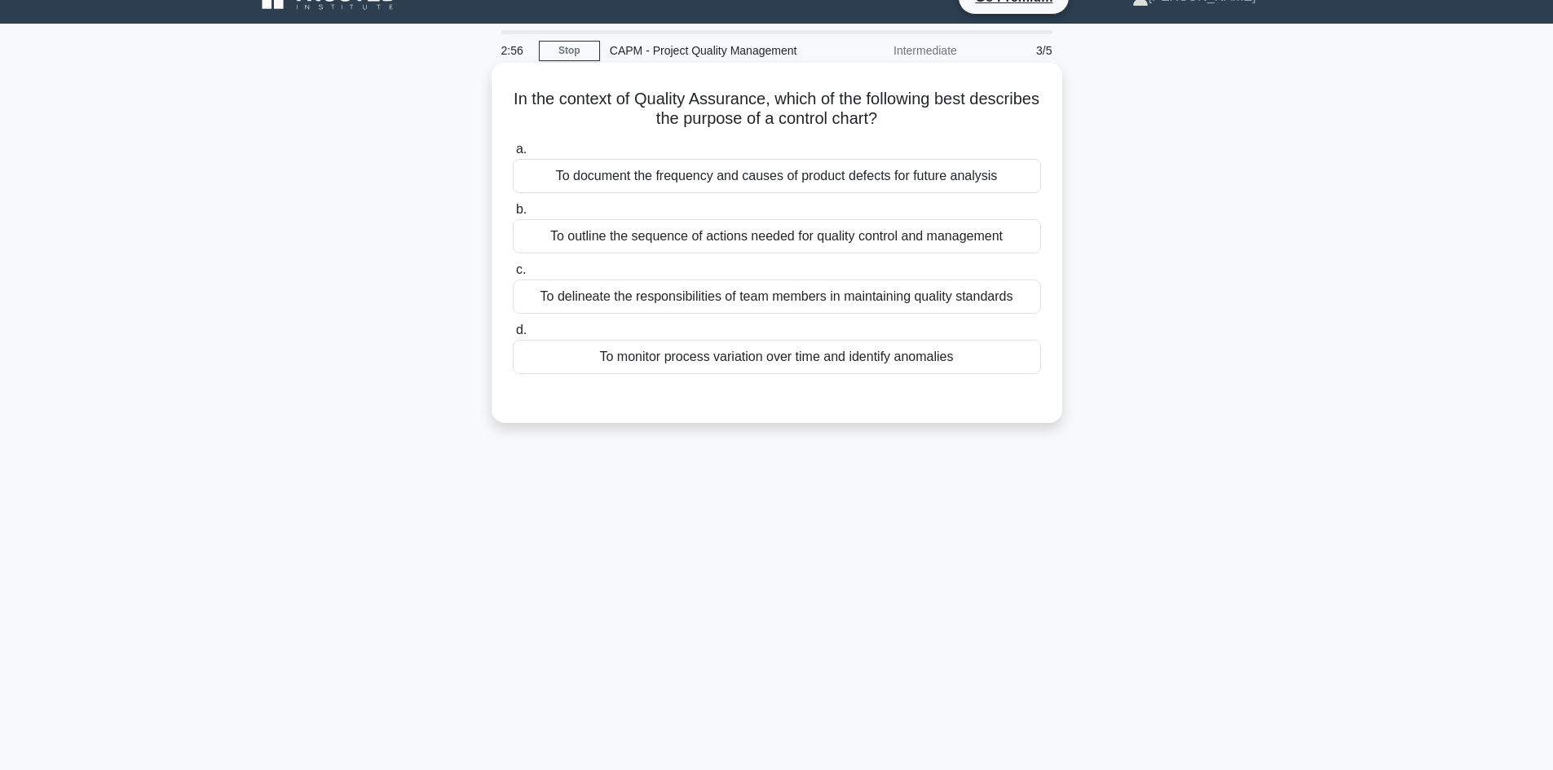
click at [822, 183] on div "To document the frequency and causes of product defects for future analysis" at bounding box center [777, 176] width 528 height 34
click at [513, 155] on input "a. To document the frequency and causes of product defects for future analysis" at bounding box center [513, 149] width 0 height 11
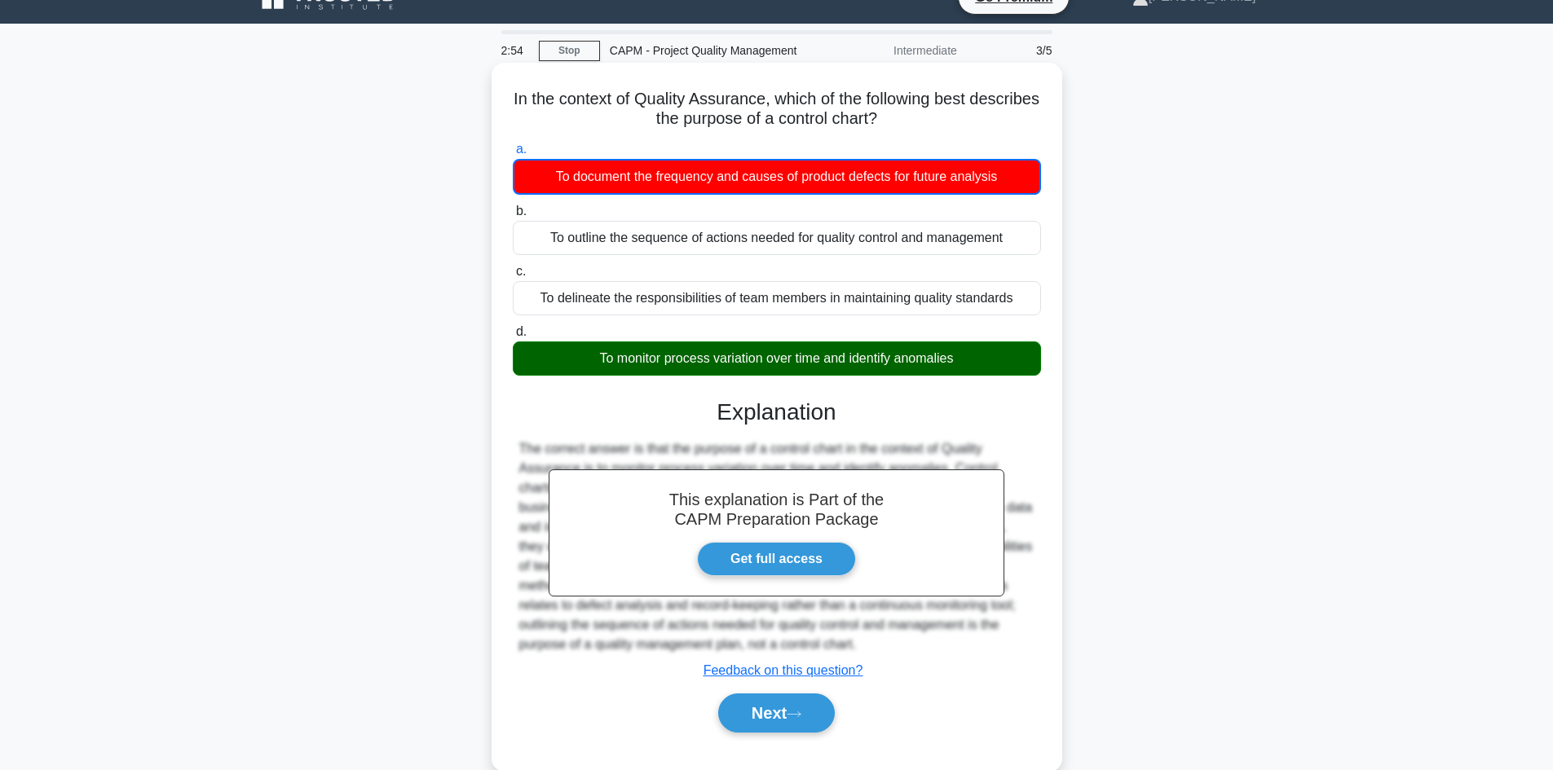
scroll to position [110, 0]
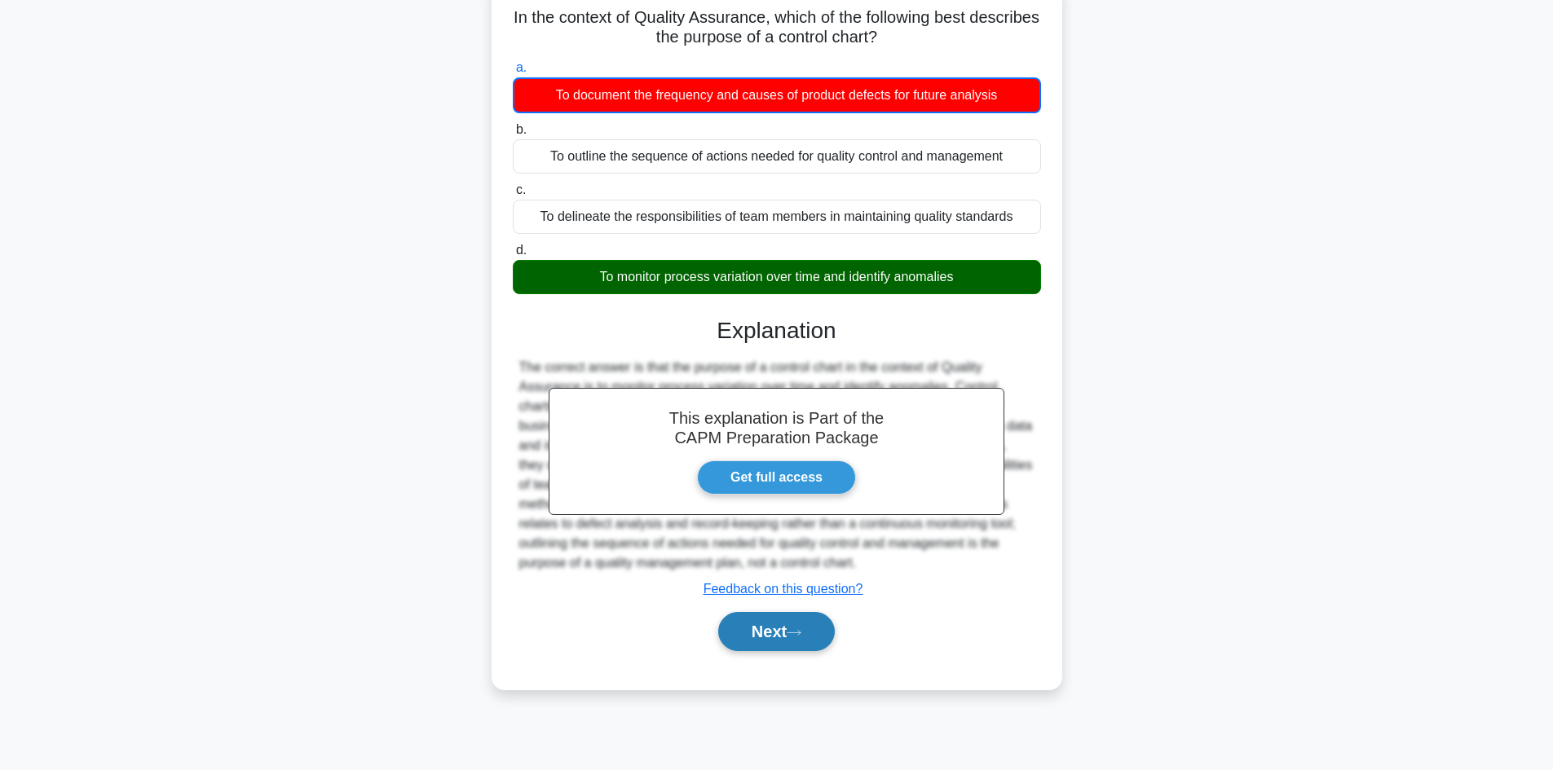
click at [766, 639] on button "Next" at bounding box center [776, 631] width 117 height 39
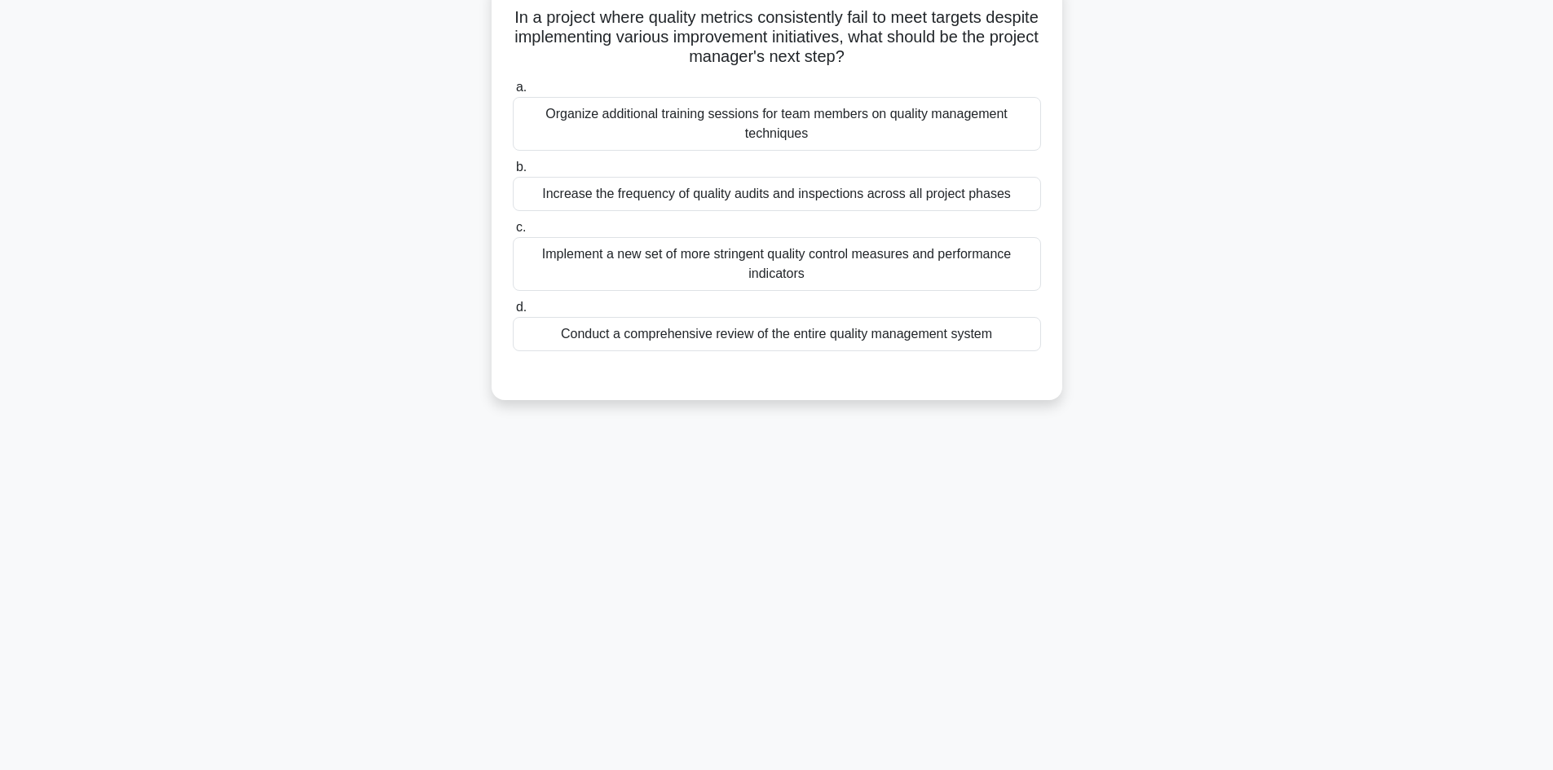
scroll to position [0, 0]
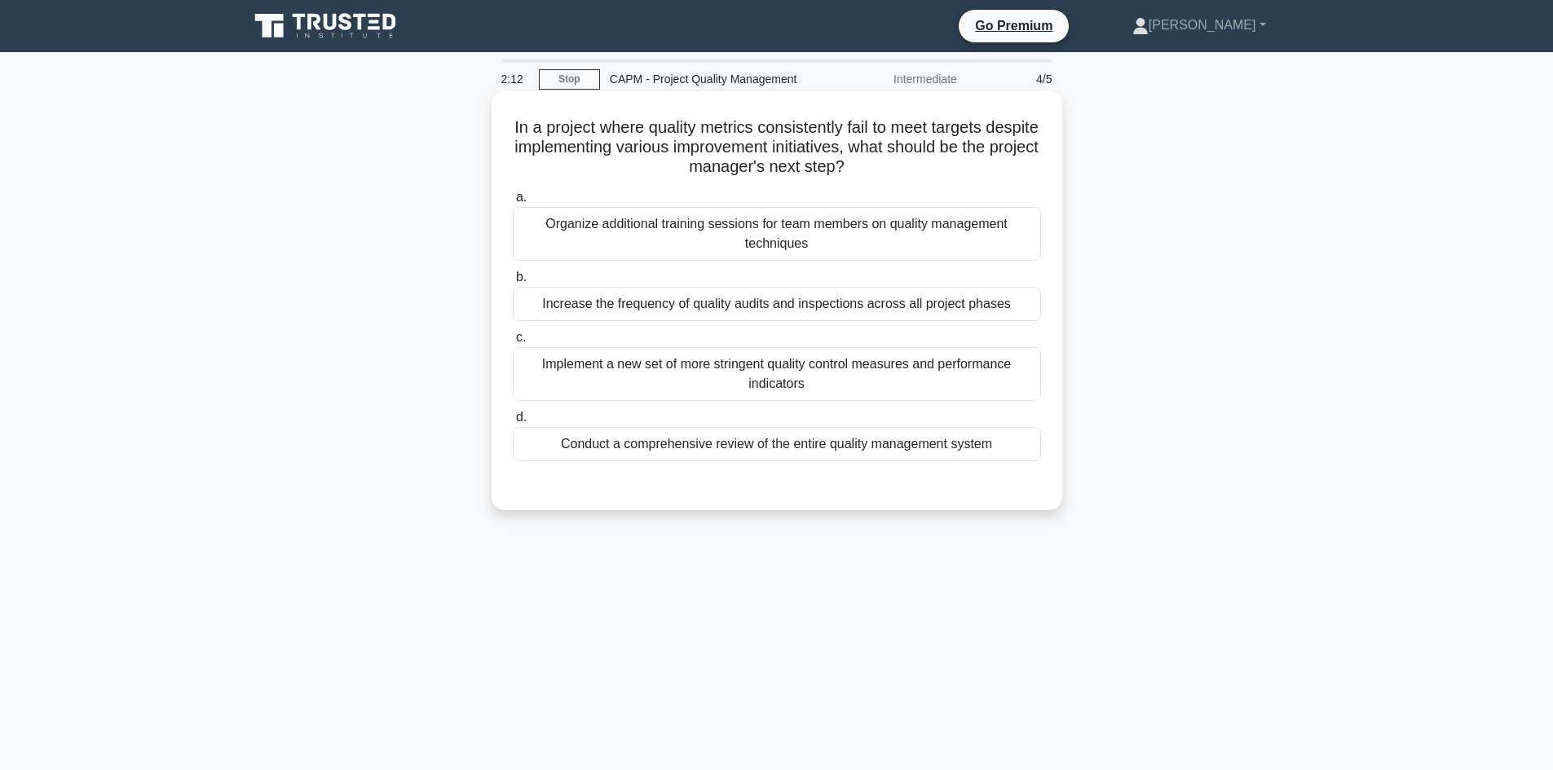
click at [889, 448] on div "Conduct a comprehensive review of the entire quality management system" at bounding box center [777, 444] width 528 height 34
click at [513, 423] on input "d. Conduct a comprehensive review of the entire quality management system" at bounding box center [513, 417] width 0 height 11
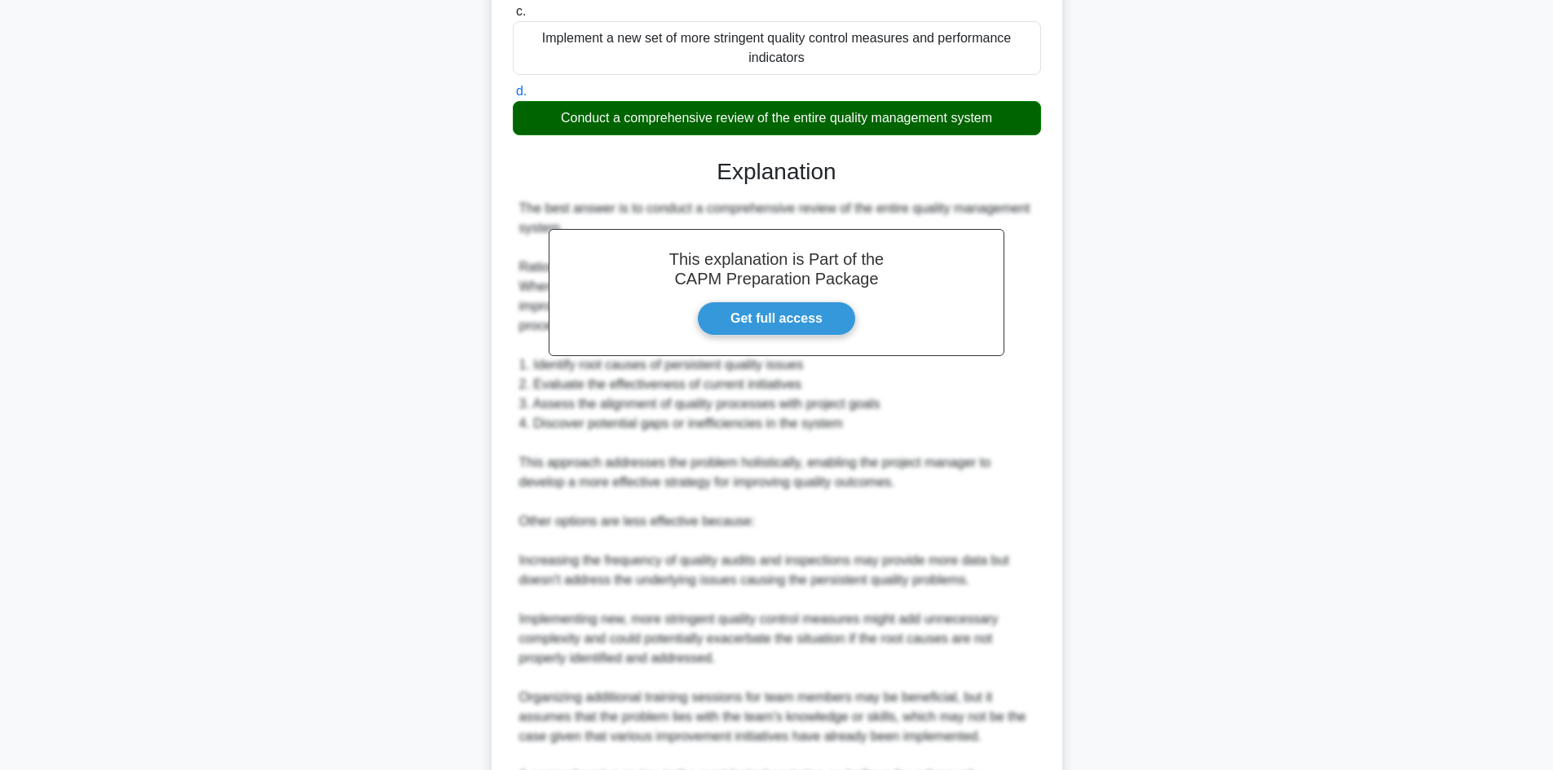
scroll to position [529, 0]
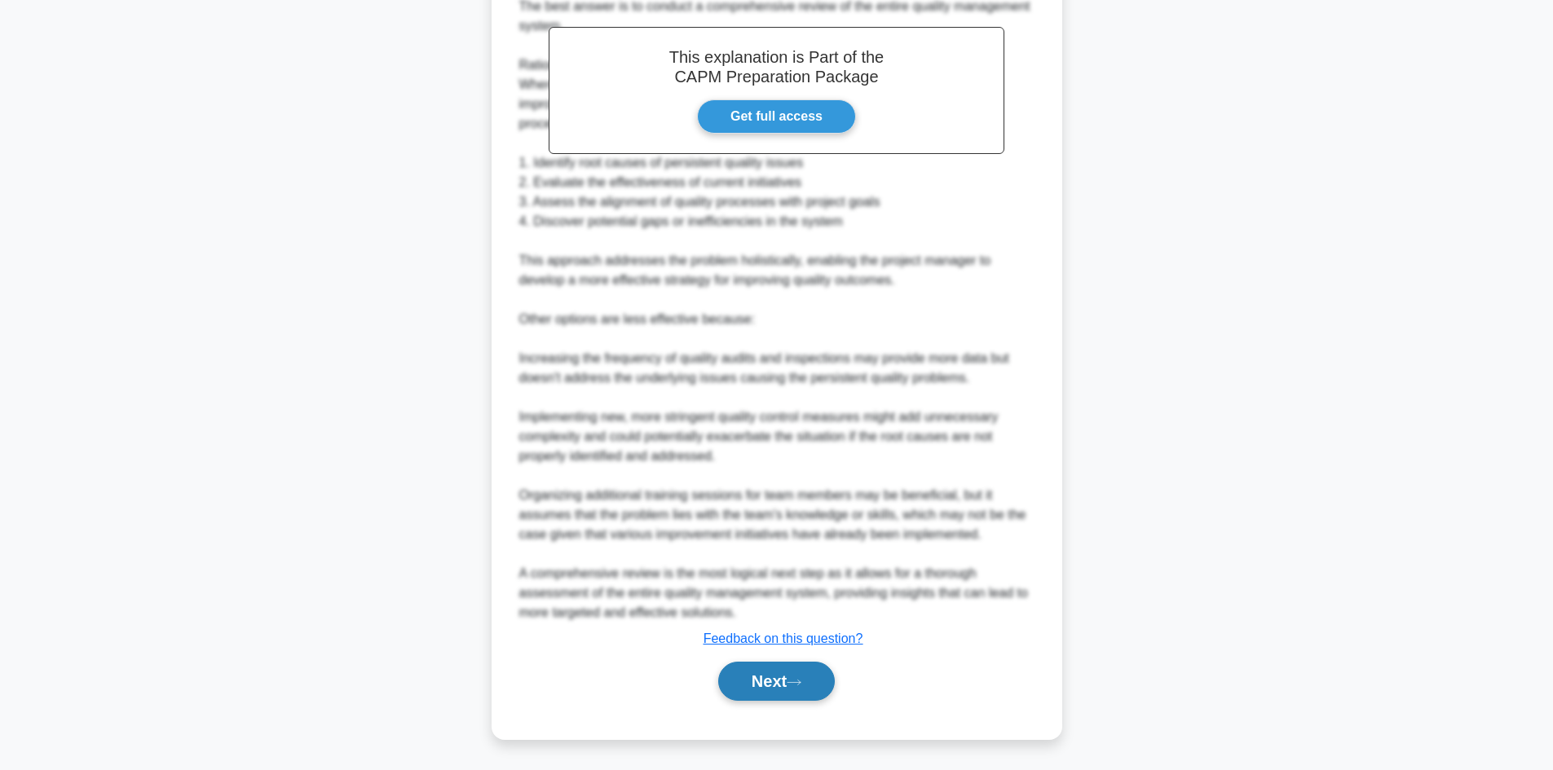
click at [769, 672] on button "Next" at bounding box center [776, 681] width 117 height 39
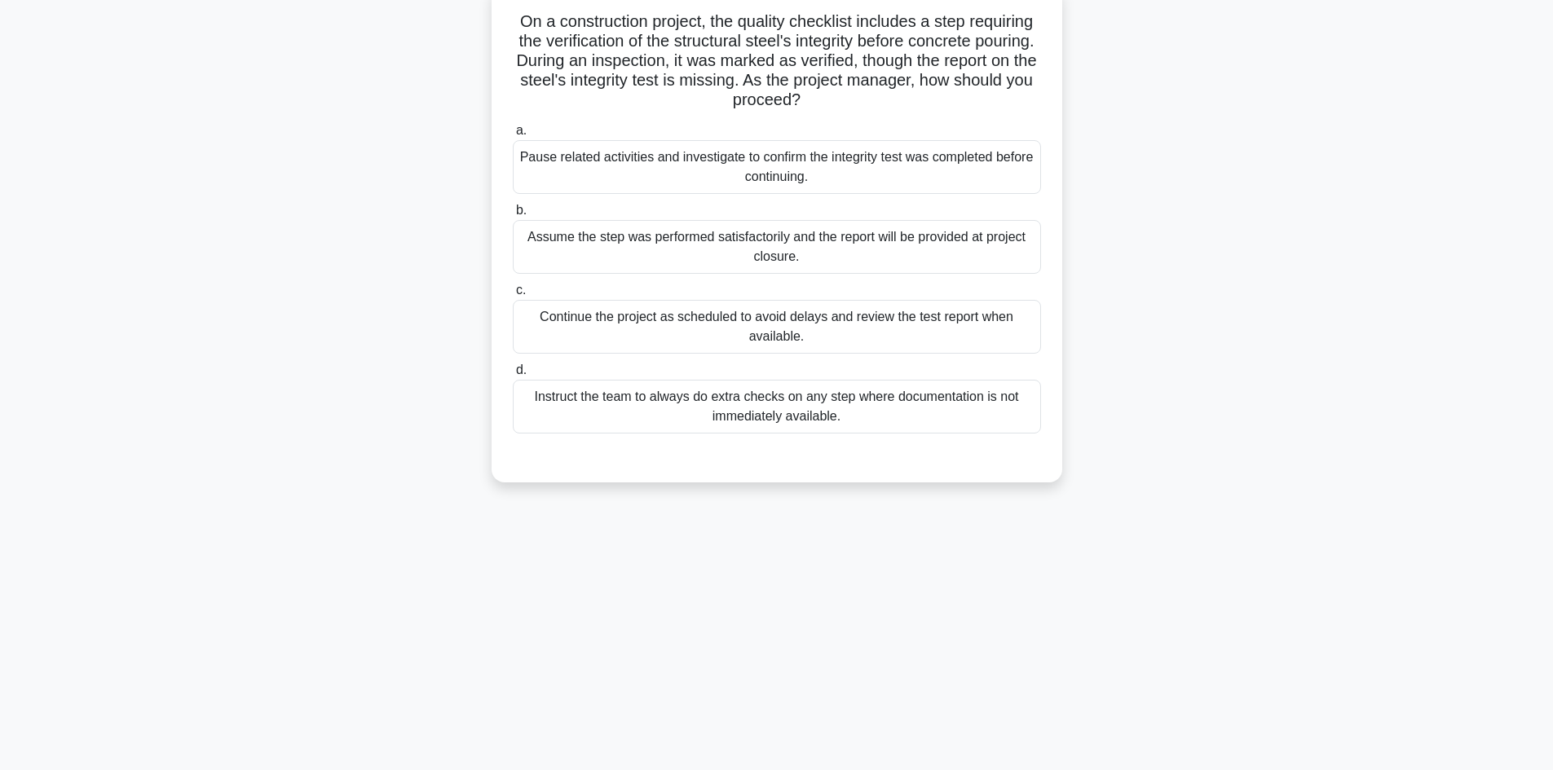
scroll to position [0, 0]
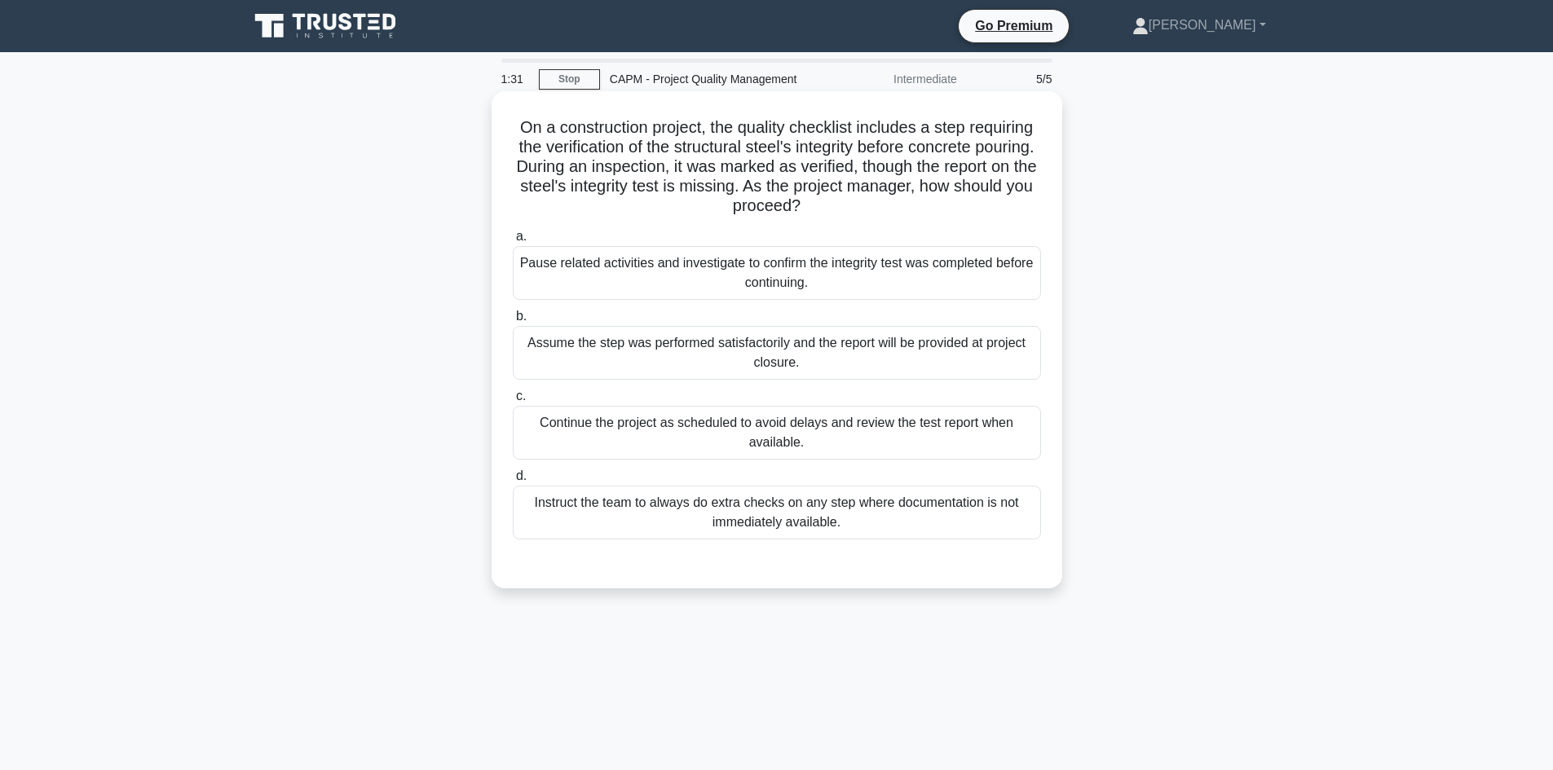
click at [879, 284] on div "Pause related activities and investigate to confirm the integrity test was comp…" at bounding box center [777, 273] width 528 height 54
click at [513, 242] on input "a. Pause related activities and investigate to confirm the integrity test was c…" at bounding box center [513, 236] width 0 height 11
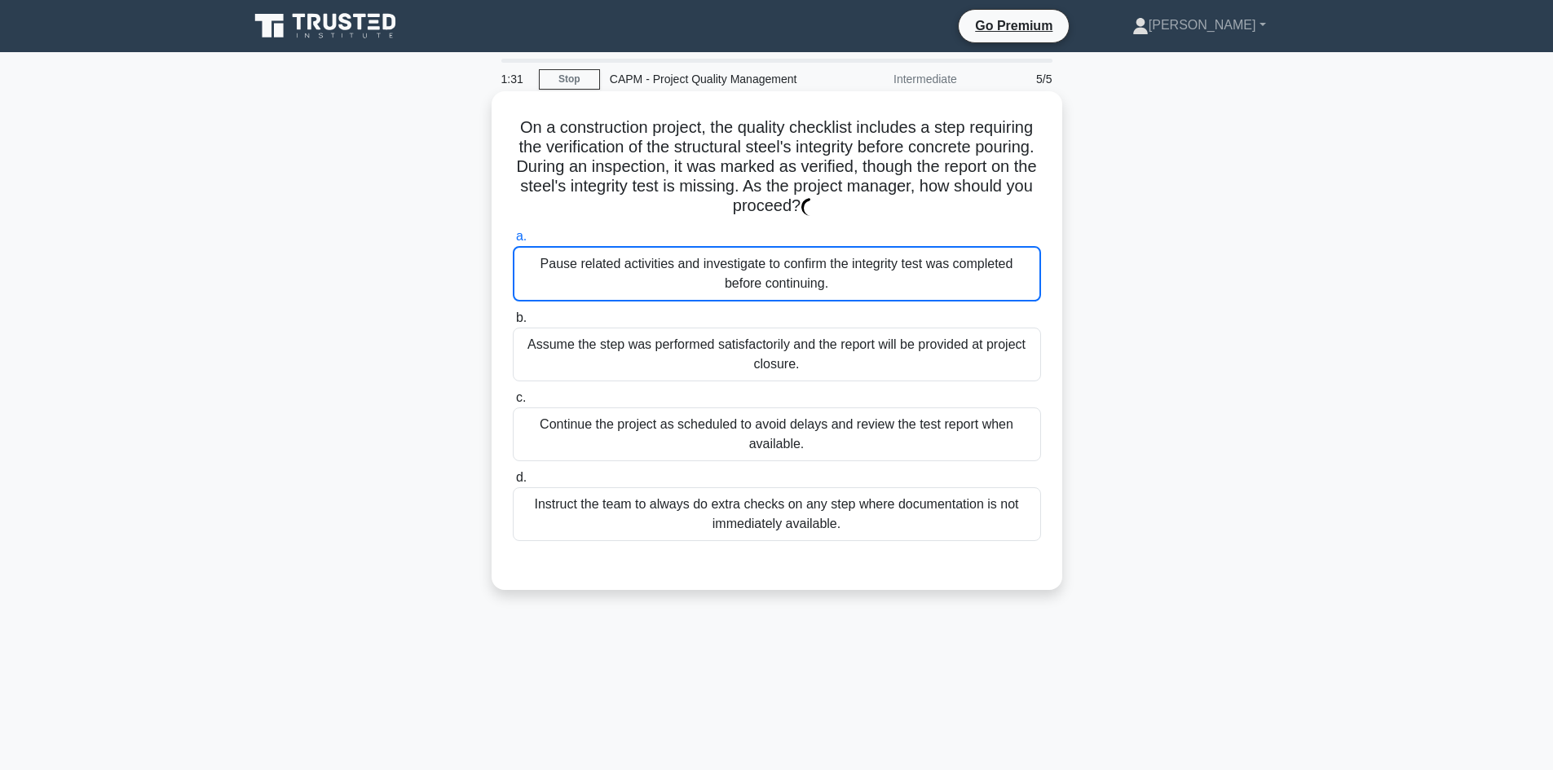
click at [879, 284] on div "Pause related activities and investigate to confirm the integrity test was comp…" at bounding box center [777, 273] width 528 height 55
click at [513, 242] on input "a. Pause related activities and investigate to confirm the integrity test was c…" at bounding box center [513, 236] width 0 height 11
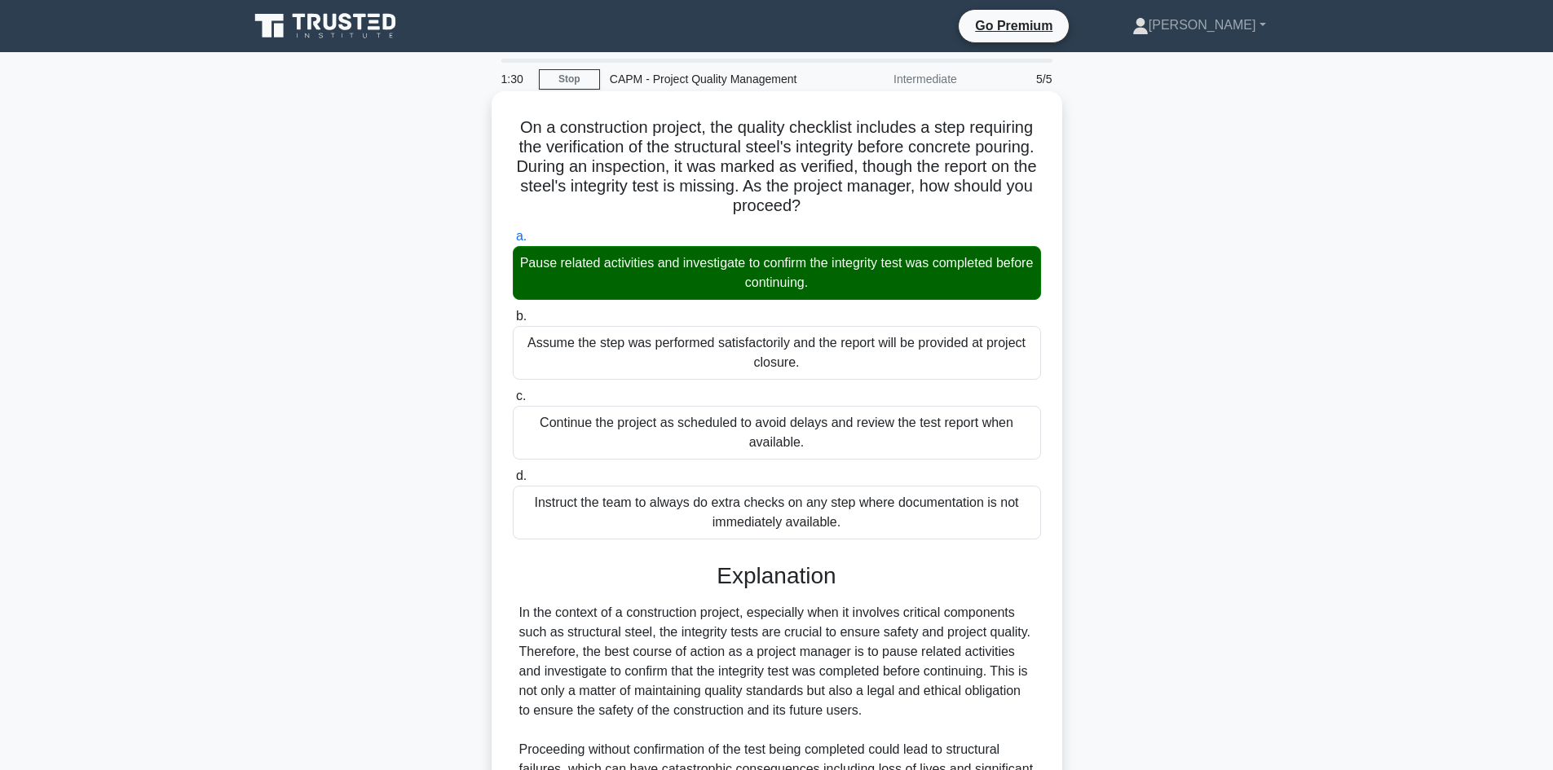
scroll to position [294, 0]
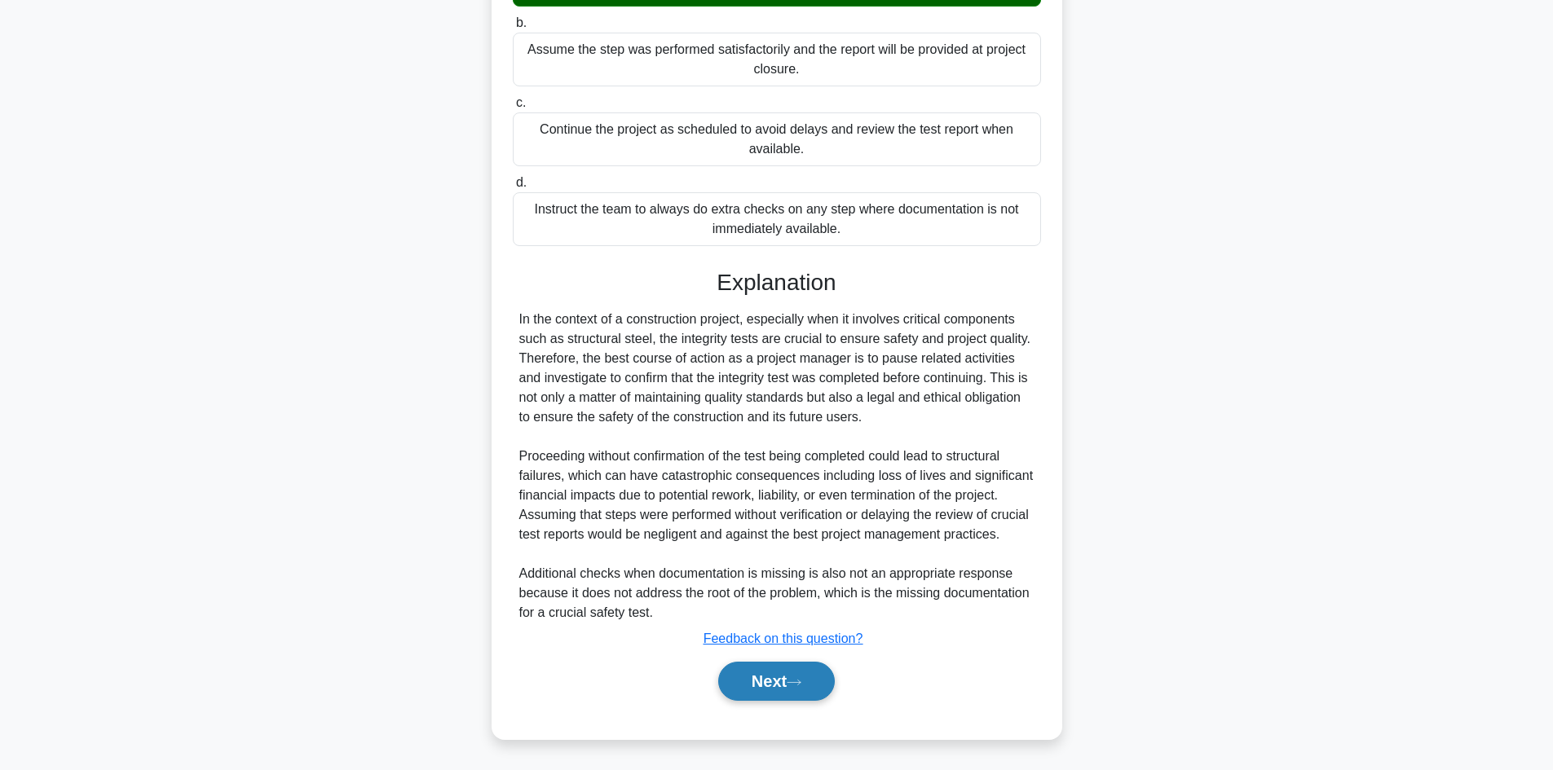
click at [773, 692] on button "Next" at bounding box center [776, 681] width 117 height 39
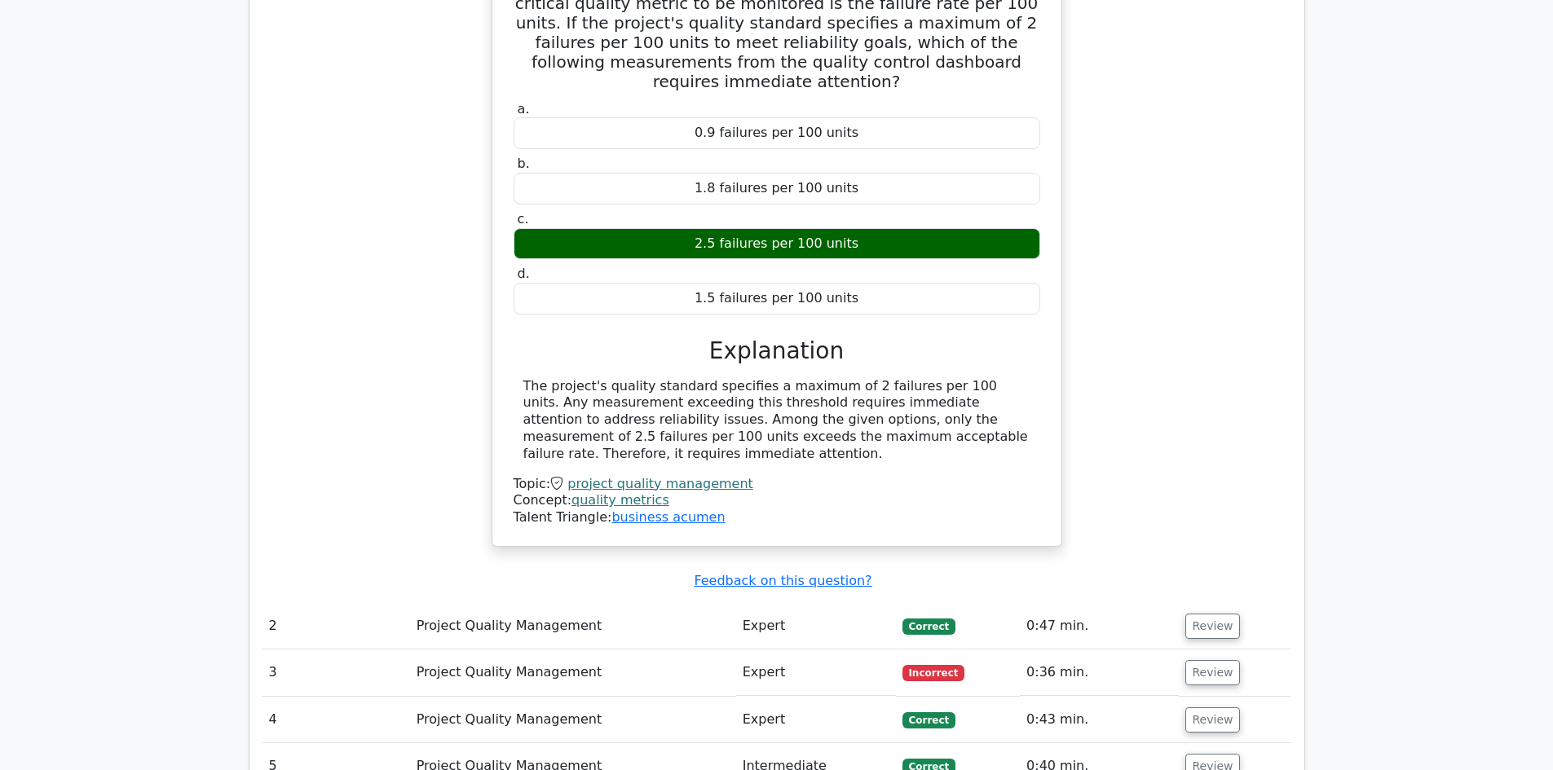
scroll to position [1467, 0]
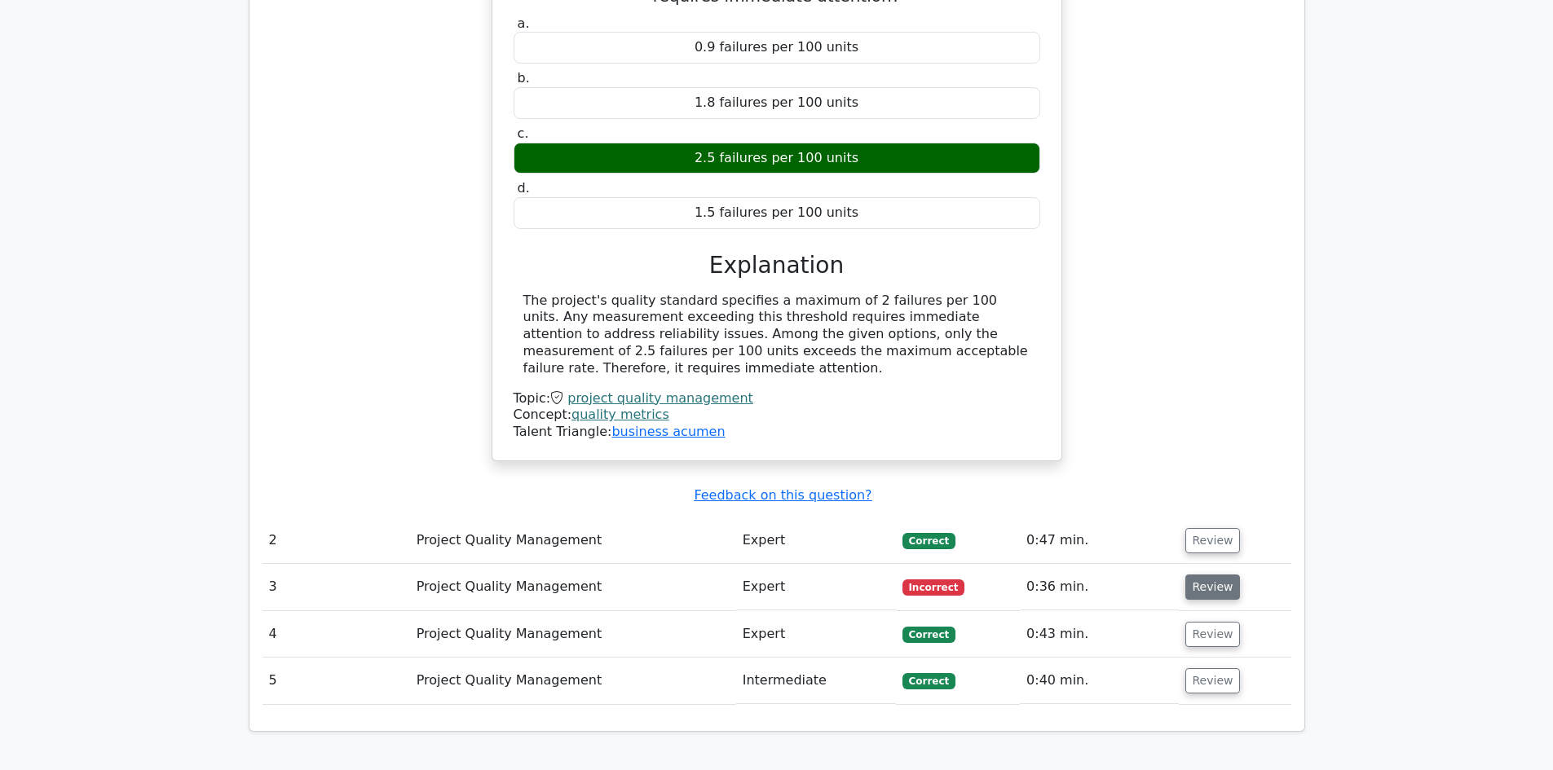
click at [1200, 575] on button "Review" at bounding box center [1212, 587] width 55 height 25
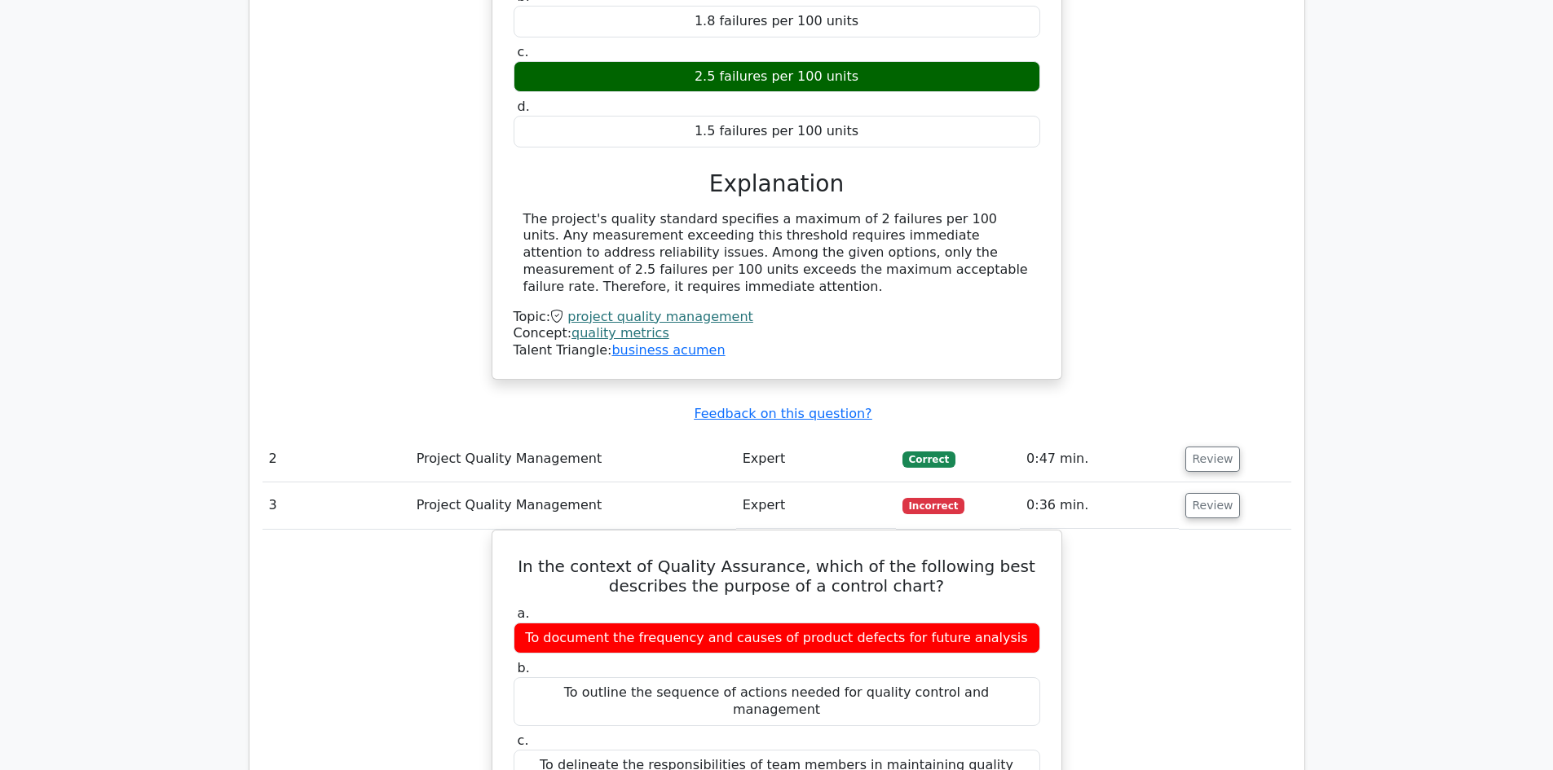
scroll to position [1712, 0]
